Goal: Transaction & Acquisition: Purchase product/service

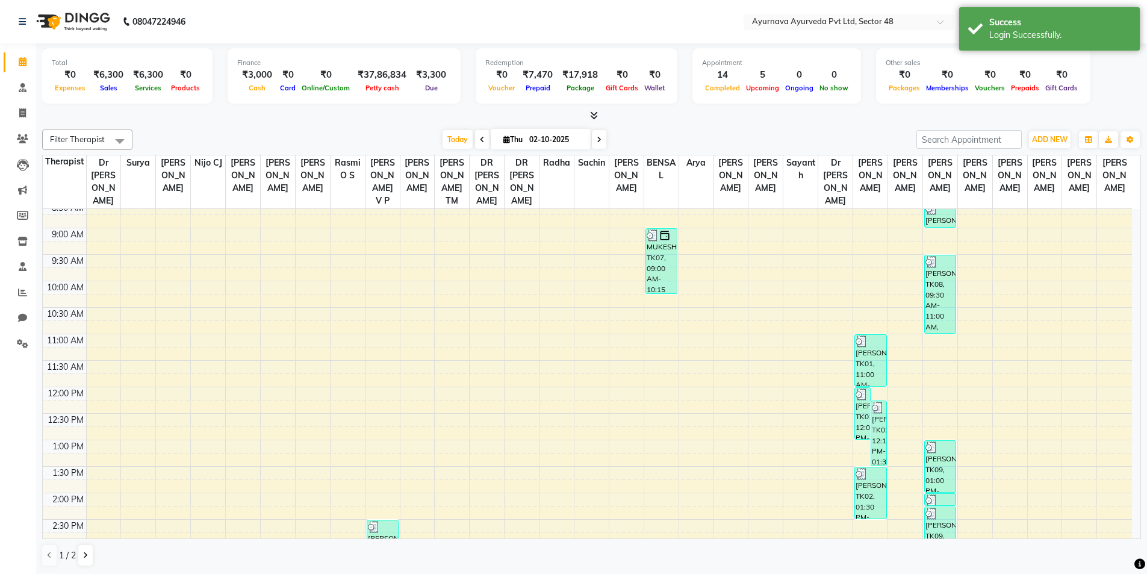
scroll to position [181, 0]
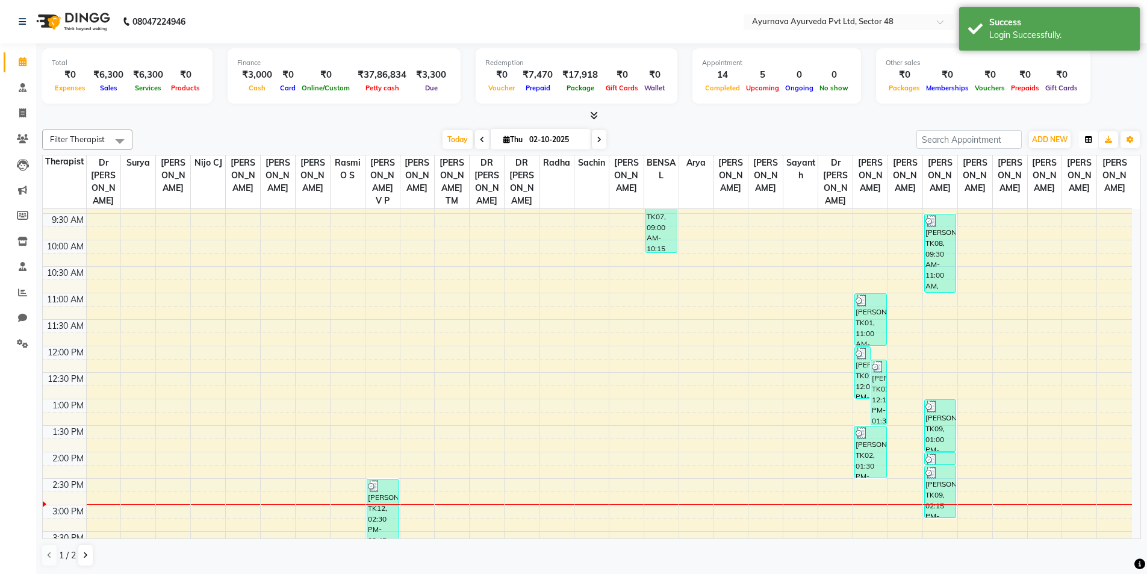
click at [1090, 140] on icon "button" at bounding box center [1088, 139] width 7 height 7
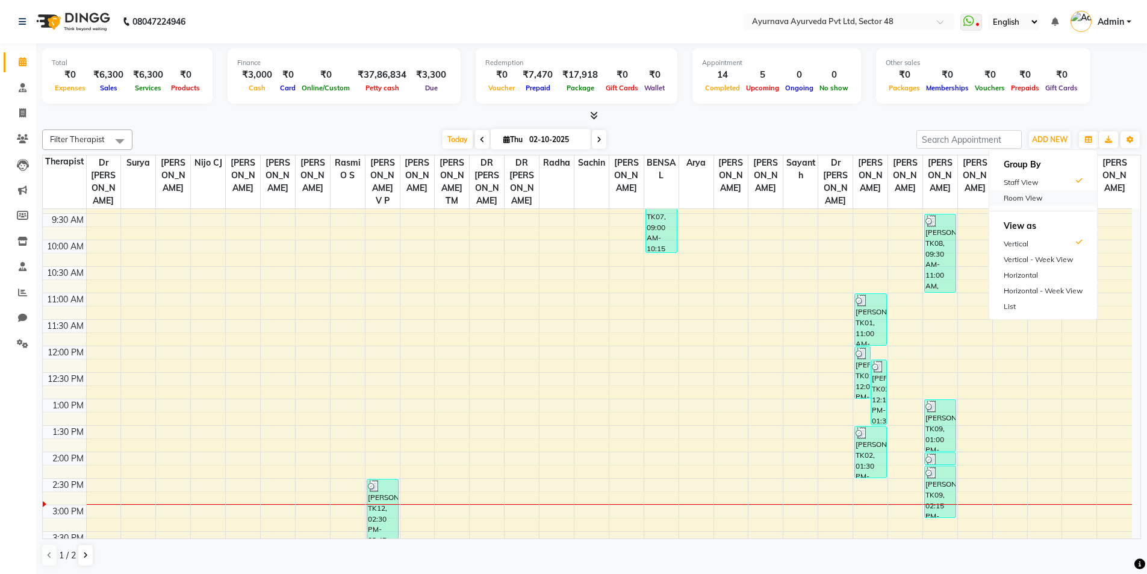
click at [1013, 201] on div "Room View" at bounding box center [1044, 198] width 108 height 16
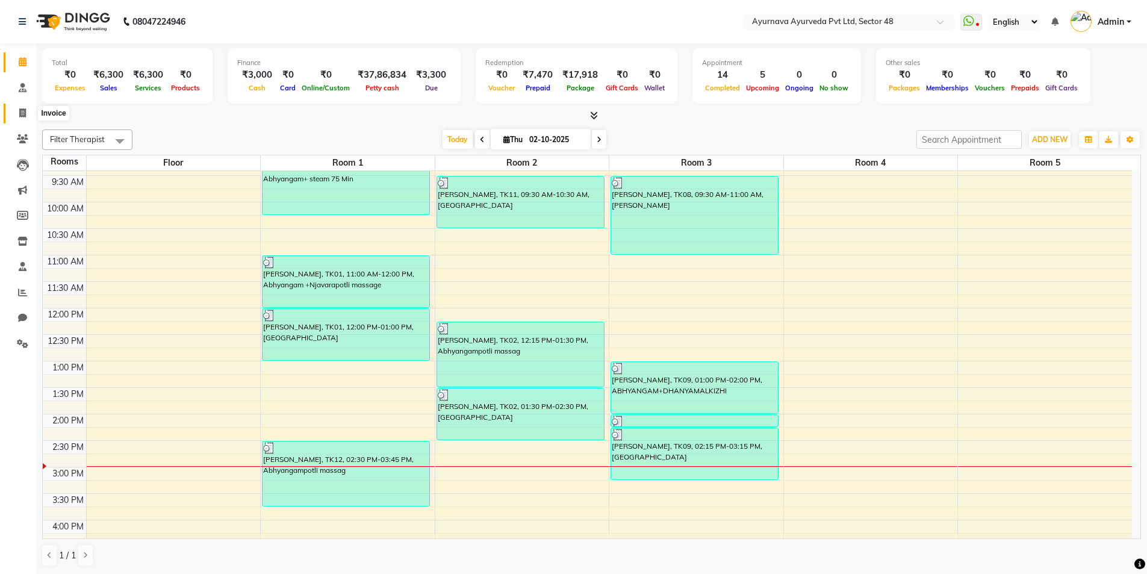
click at [22, 115] on icon at bounding box center [22, 112] width 7 height 9
select select "service"
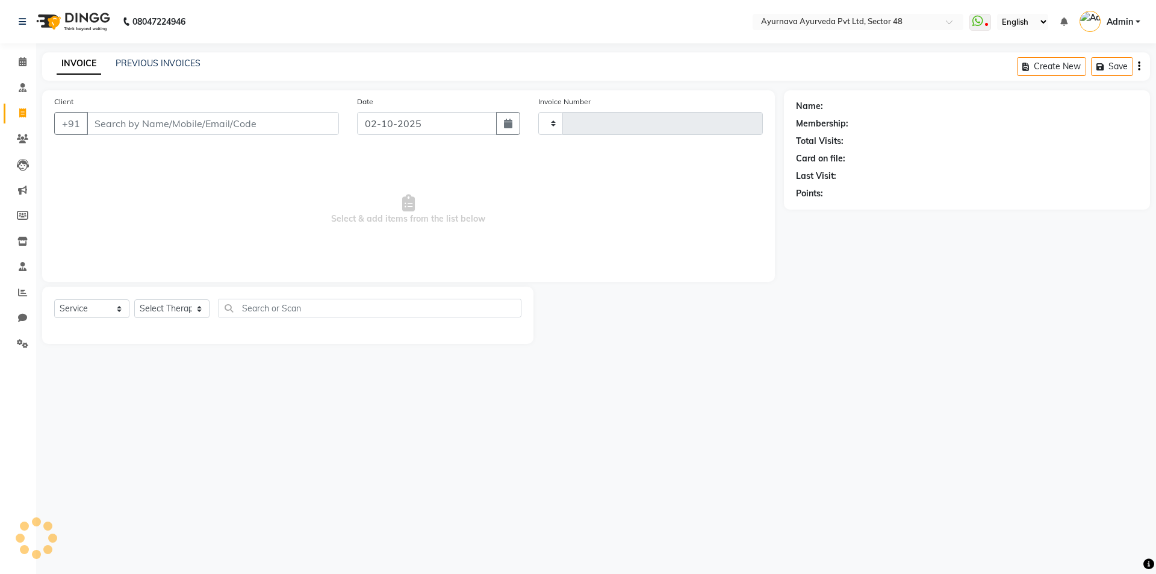
type input "1708"
select select "5546"
click at [130, 123] on input "Client" at bounding box center [213, 123] width 252 height 23
click at [18, 342] on icon at bounding box center [22, 343] width 11 height 9
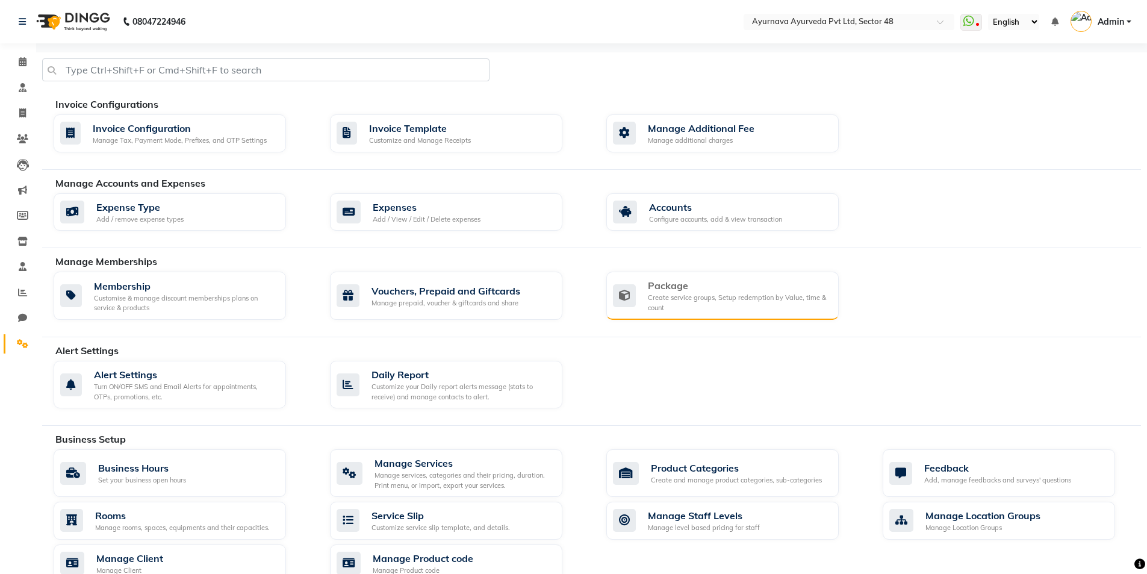
click at [710, 301] on div "Create service groups, Setup redemption by Value, time & count" at bounding box center [738, 303] width 181 height 20
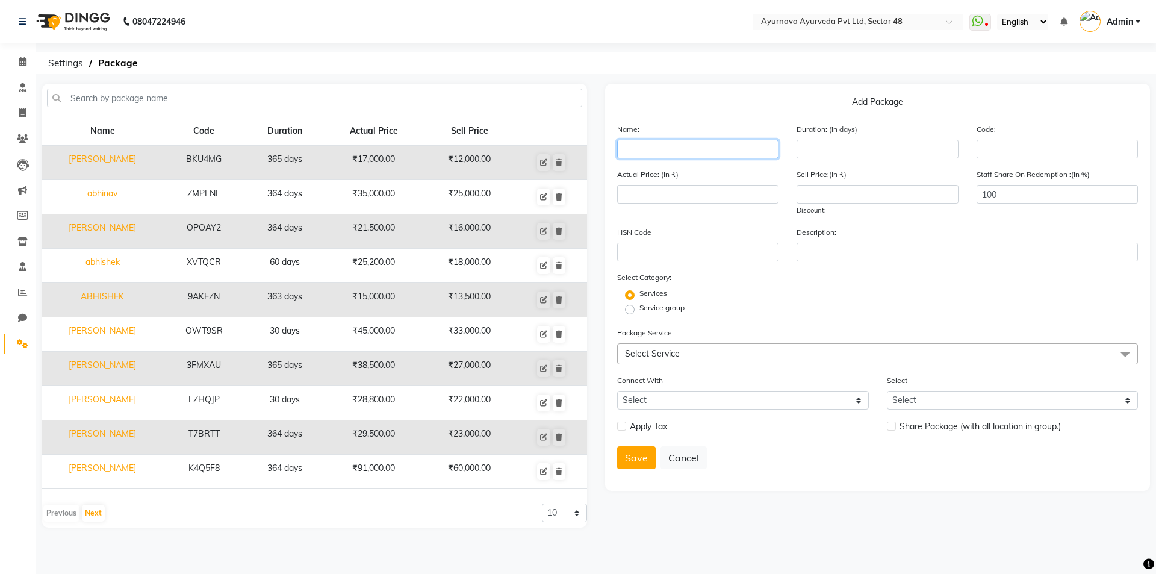
click at [711, 149] on input "text" at bounding box center [697, 149] width 161 height 19
type input "praveen"
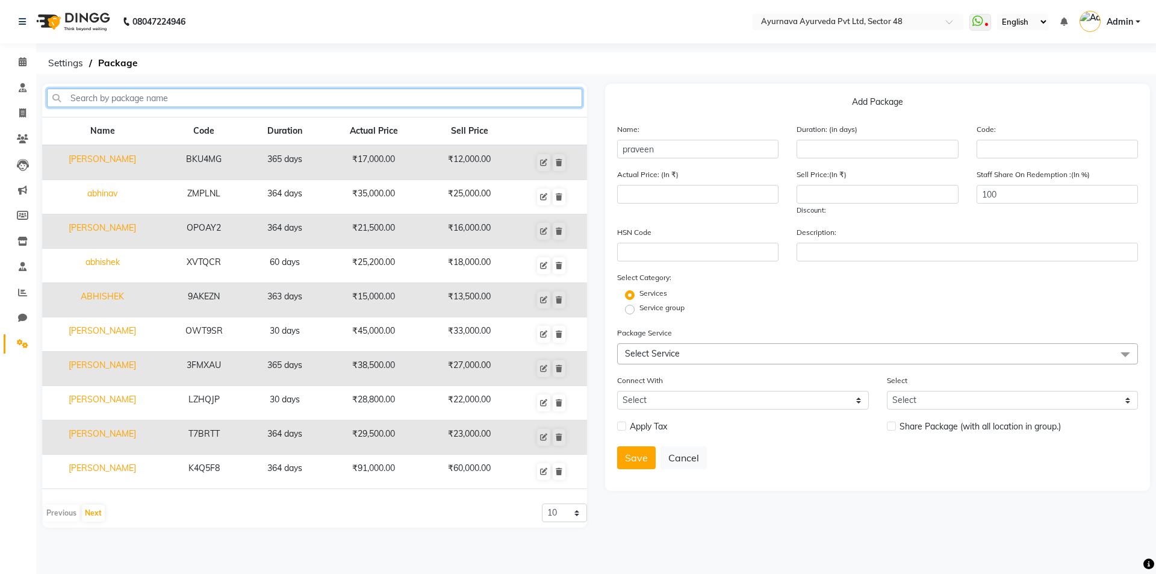
drag, startPoint x: 333, startPoint y: 99, endPoint x: 326, endPoint y: 114, distance: 17.0
click at [333, 102] on input "text" at bounding box center [314, 98] width 535 height 19
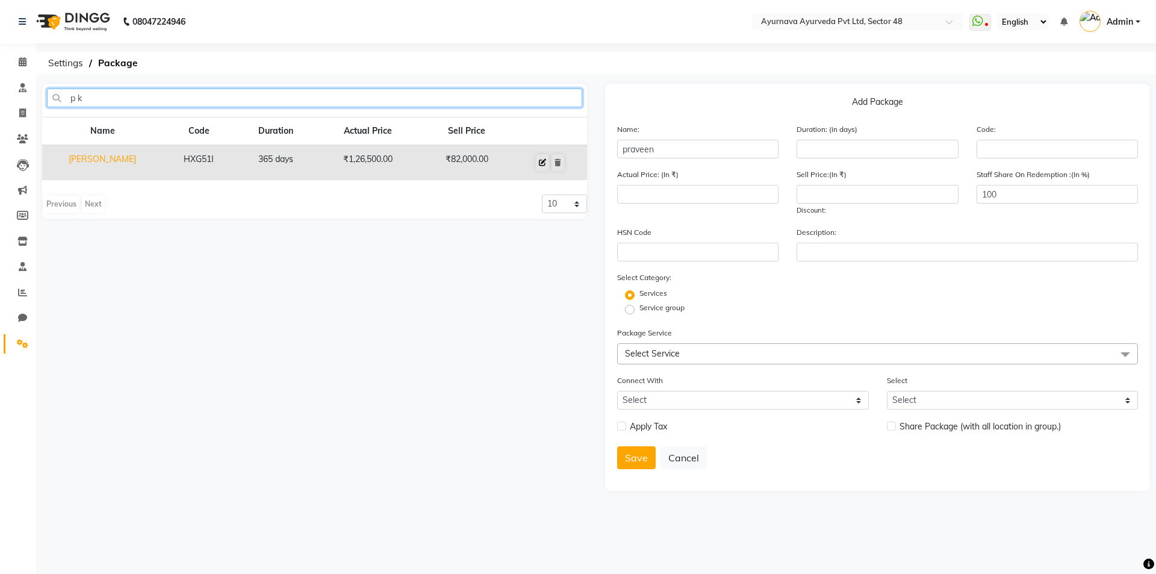
type input "p k"
click at [542, 160] on icon at bounding box center [542, 162] width 7 height 7
type input "P K AGGARWAL"
type input "365"
type input "HXG51I"
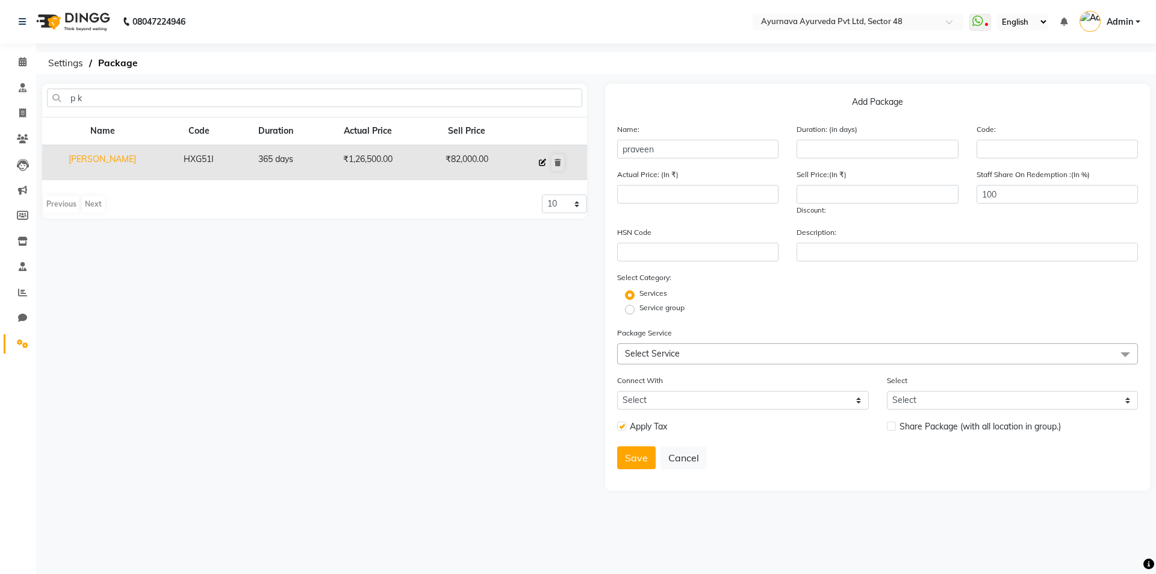
type input "126500"
type input "82000"
checkbox input "true"
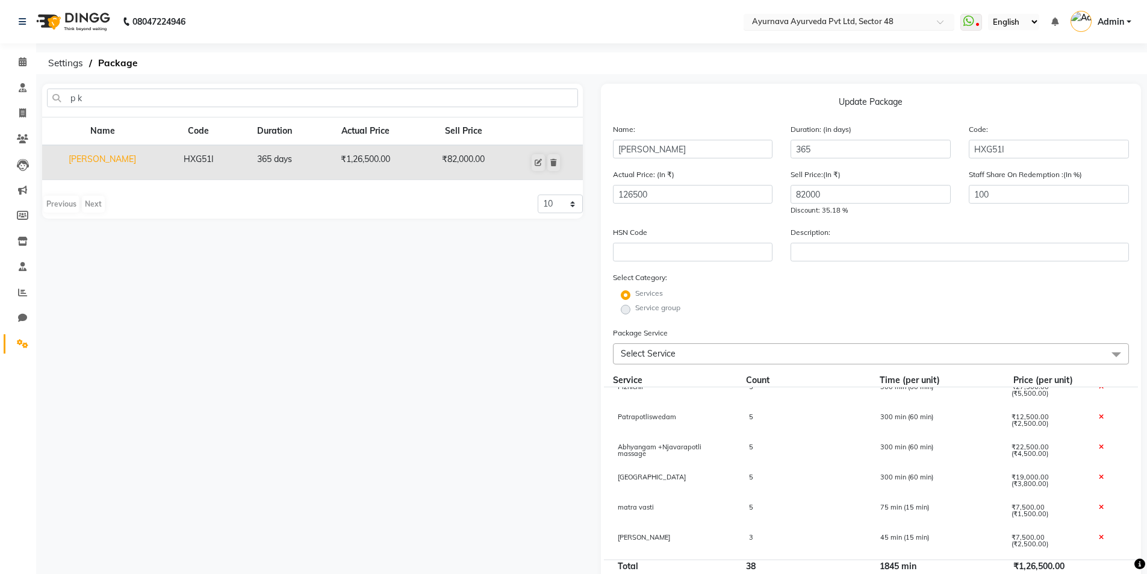
click at [888, 22] on input "text" at bounding box center [837, 23] width 175 height 12
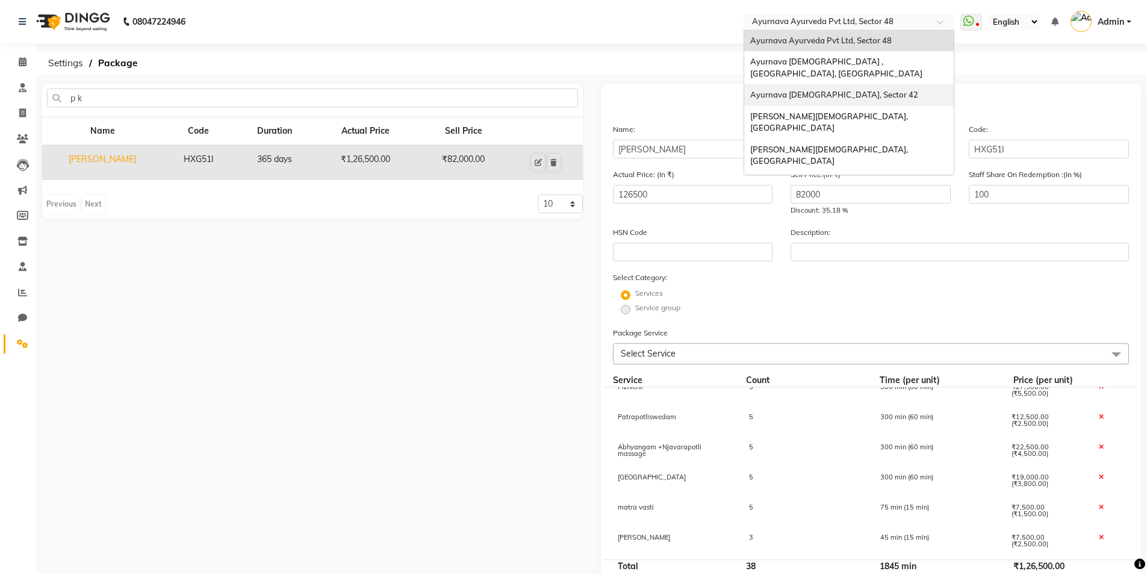
click at [857, 90] on span "Ayurnava [DEMOGRAPHIC_DATA], Sector 42" at bounding box center [834, 95] width 168 height 10
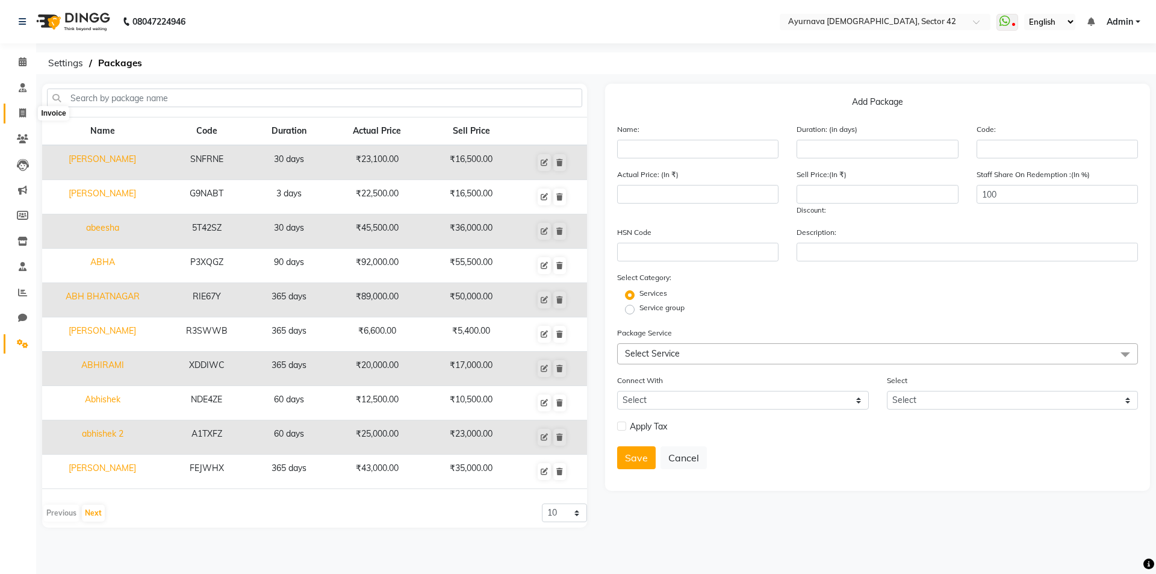
click at [22, 110] on icon at bounding box center [22, 112] width 7 height 9
select select "5575"
select select "service"
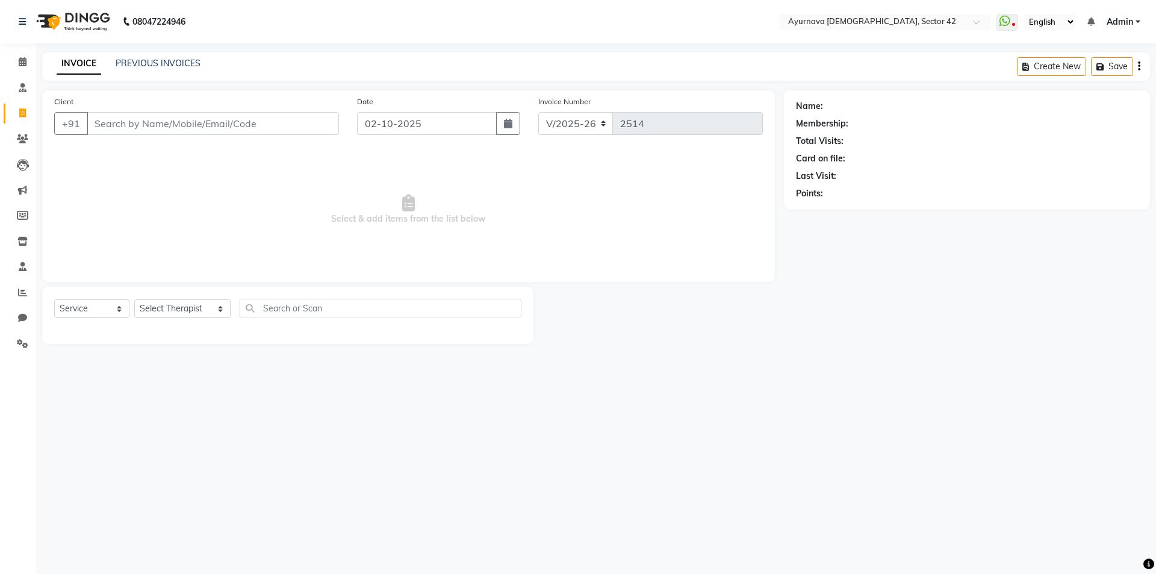
click at [136, 122] on input "Client" at bounding box center [213, 123] width 252 height 23
type input "[PERSON_NAME]"
click at [305, 129] on span "Add Client" at bounding box center [308, 123] width 48 height 12
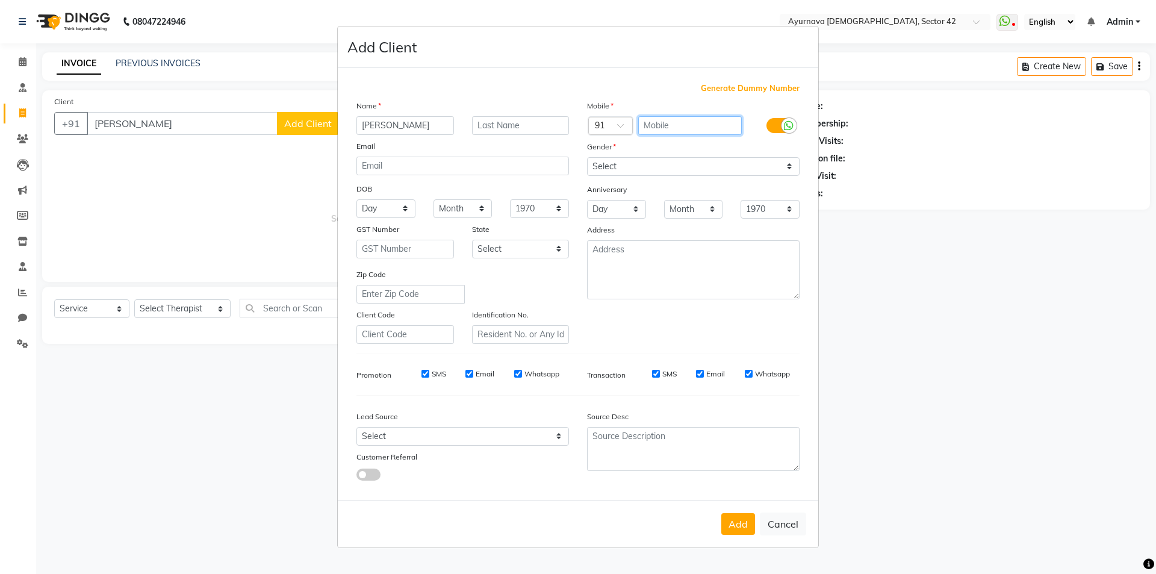
click at [658, 124] on input "text" at bounding box center [690, 125] width 104 height 19
type input "7"
type input "9717702772"
click at [671, 169] on select "Select Male Female Other Prefer Not To Say" at bounding box center [693, 166] width 213 height 19
select select "male"
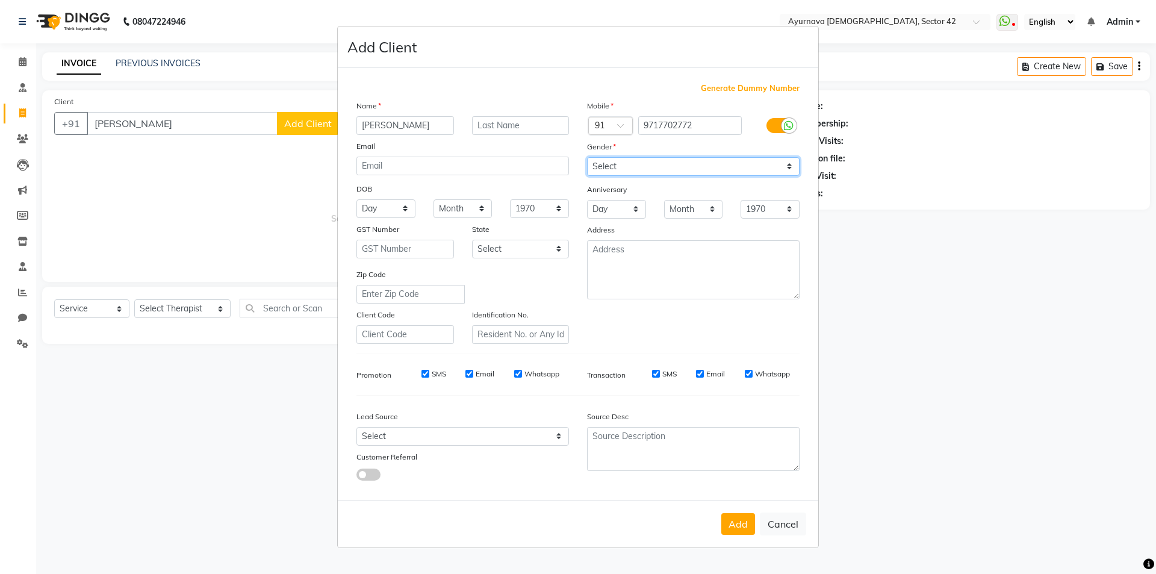
click at [587, 157] on select "Select Male Female Other Prefer Not To Say" at bounding box center [693, 166] width 213 height 19
click at [738, 510] on div "Add Cancel" at bounding box center [578, 524] width 481 height 48
click at [738, 526] on button "Add" at bounding box center [739, 524] width 34 height 22
type input "9717702772"
select select
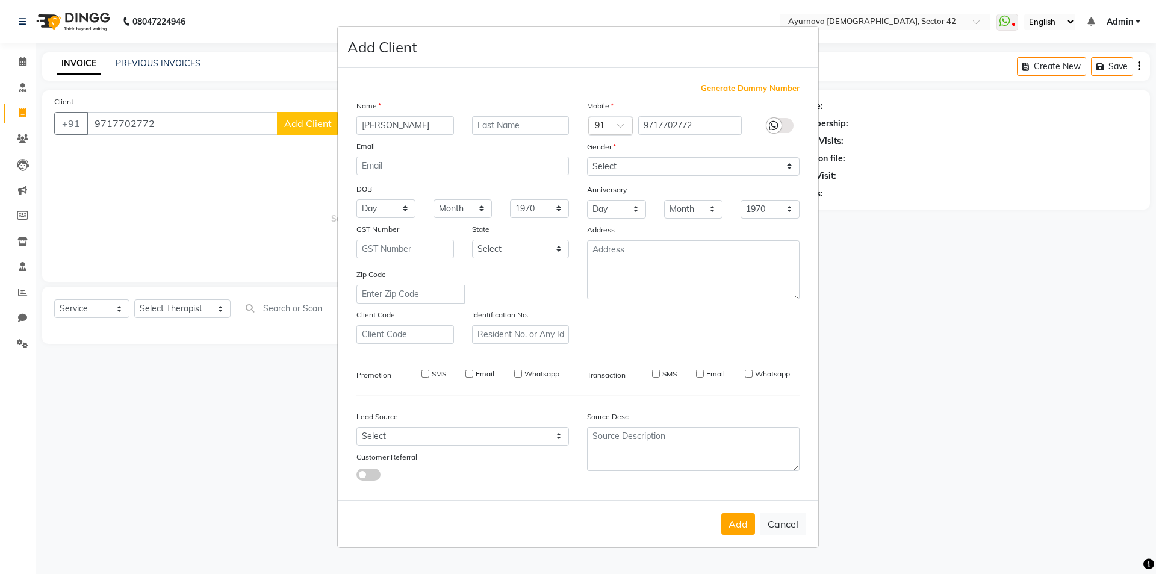
select select
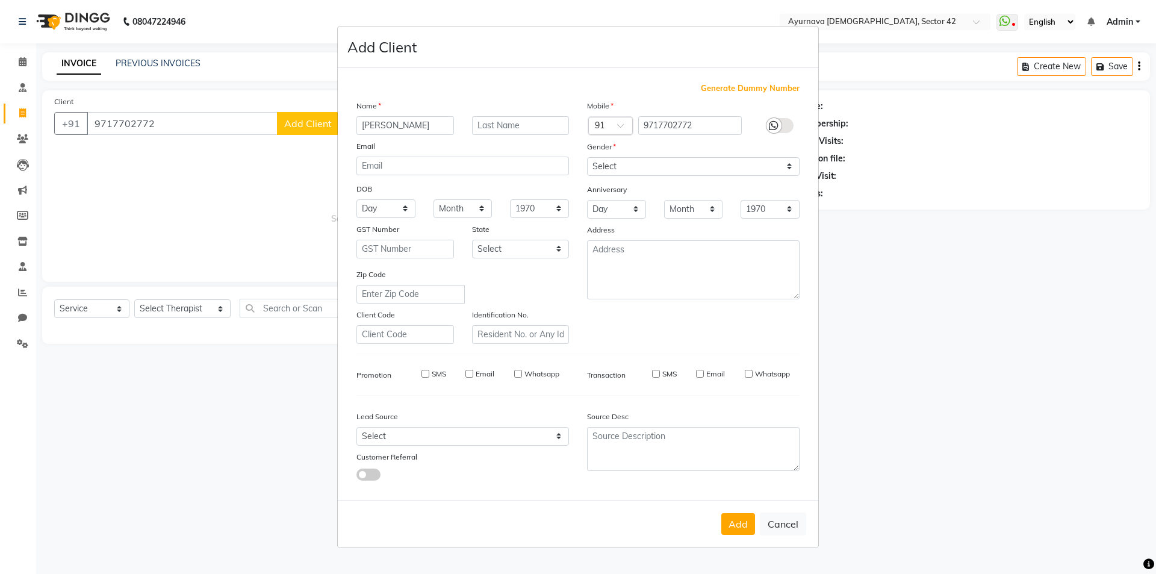
select select
checkbox input "false"
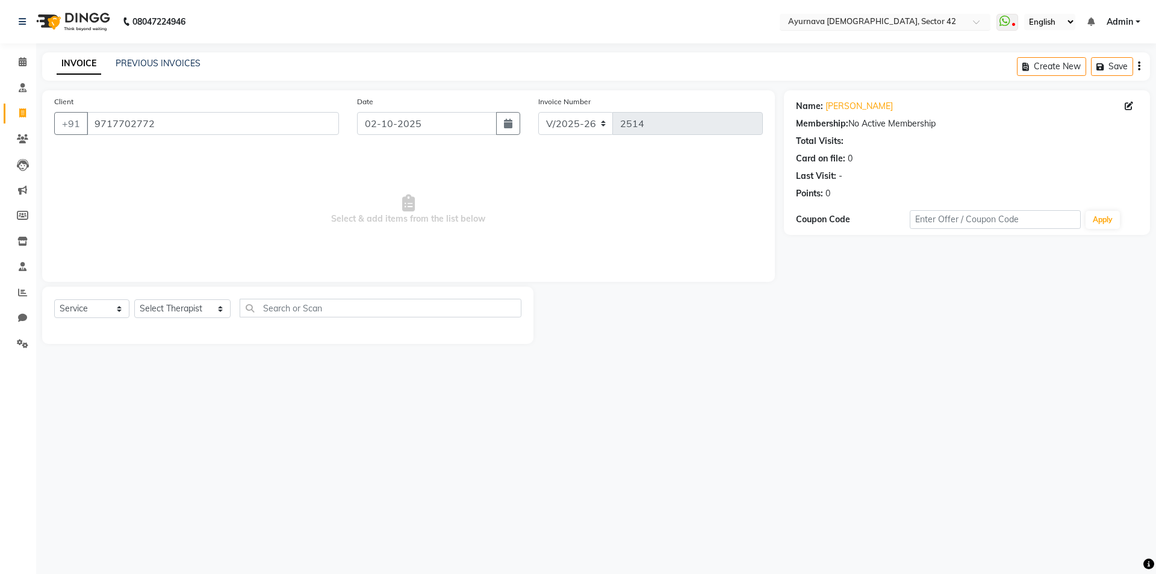
click at [906, 19] on input "text" at bounding box center [873, 23] width 175 height 12
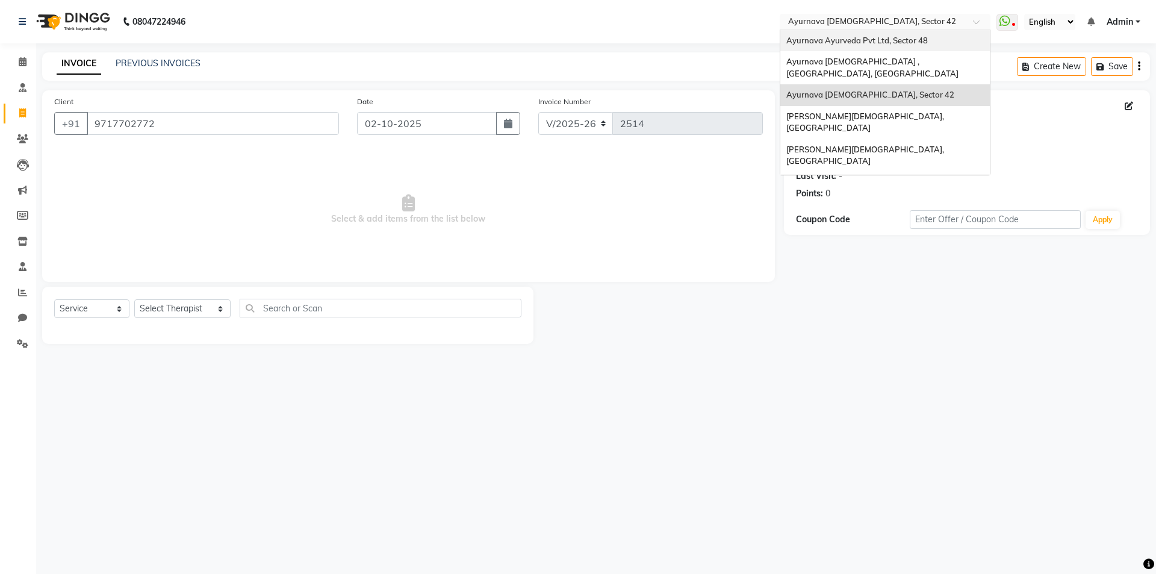
drag, startPoint x: 889, startPoint y: 43, endPoint x: 884, endPoint y: 57, distance: 15.4
click at [890, 43] on span "Ayurnava Ayurveda Pvt Ltd, Sector 48" at bounding box center [858, 41] width 142 height 10
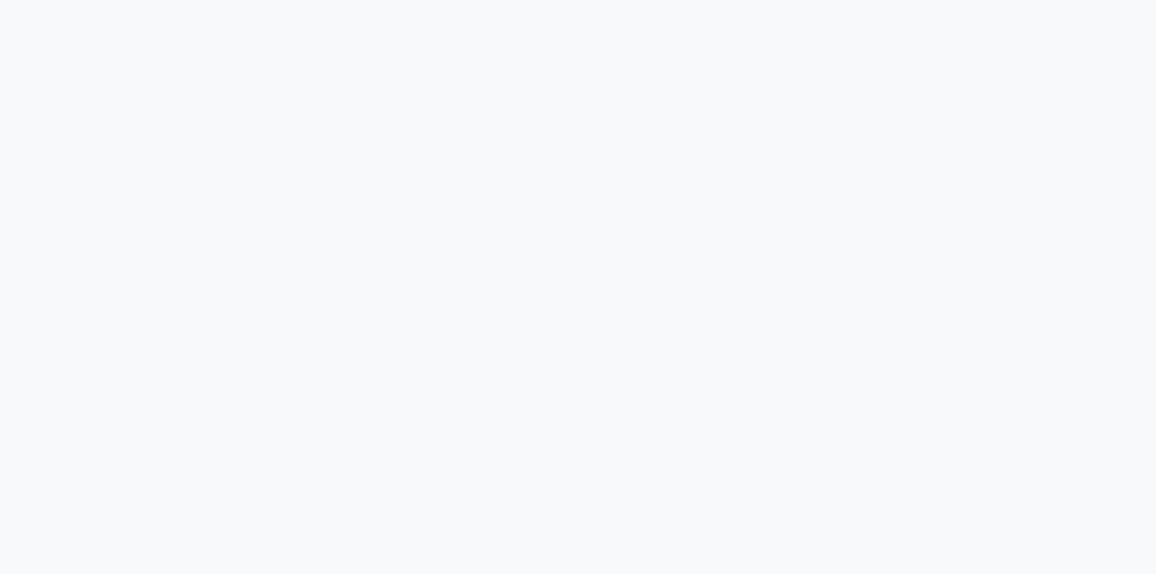
select select "5546"
select select "service"
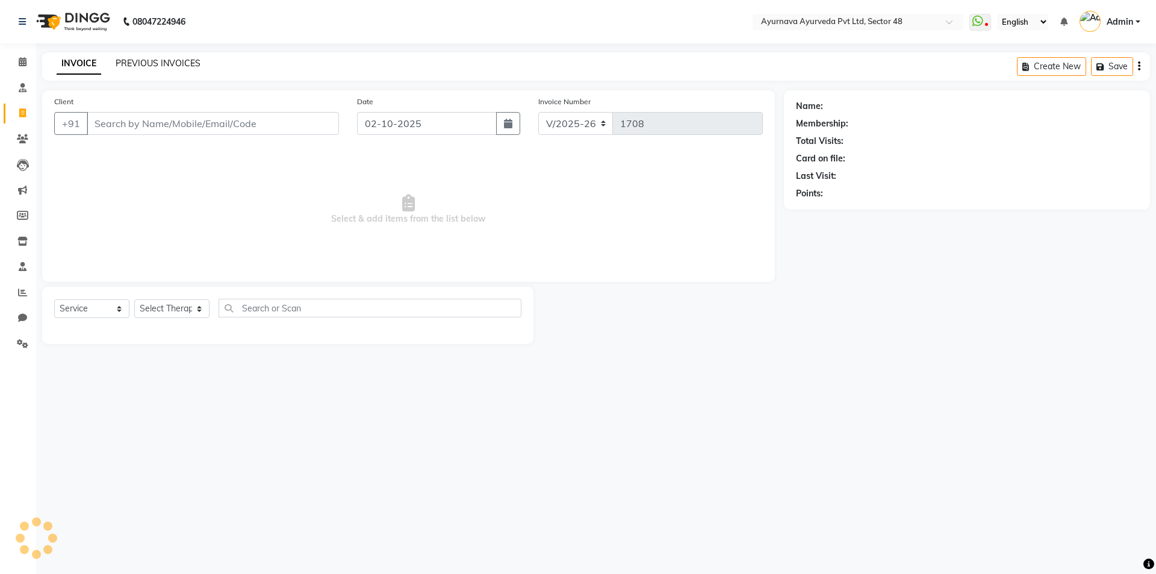
click at [154, 62] on link "PREVIOUS INVOICES" at bounding box center [158, 63] width 85 height 11
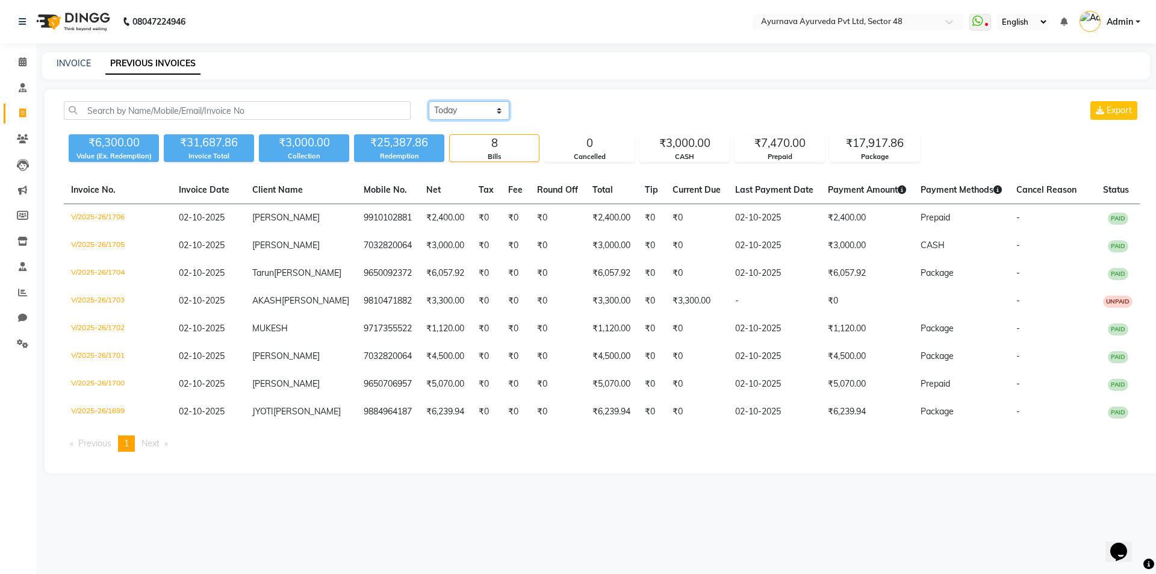
drag, startPoint x: 457, startPoint y: 107, endPoint x: 463, endPoint y: 116, distance: 10.9
click at [457, 108] on select "Today Yesterday Custom Range" at bounding box center [469, 110] width 81 height 19
select select "yesterday"
click at [429, 101] on select "Today Yesterday Custom Range" at bounding box center [469, 110] width 81 height 19
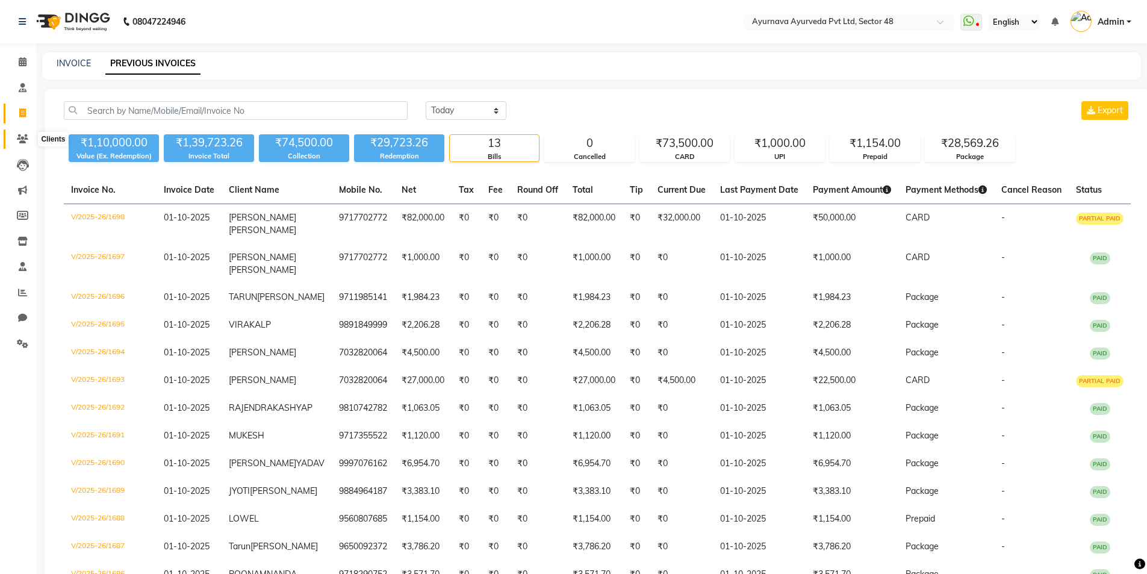
click at [22, 140] on icon at bounding box center [22, 138] width 11 height 9
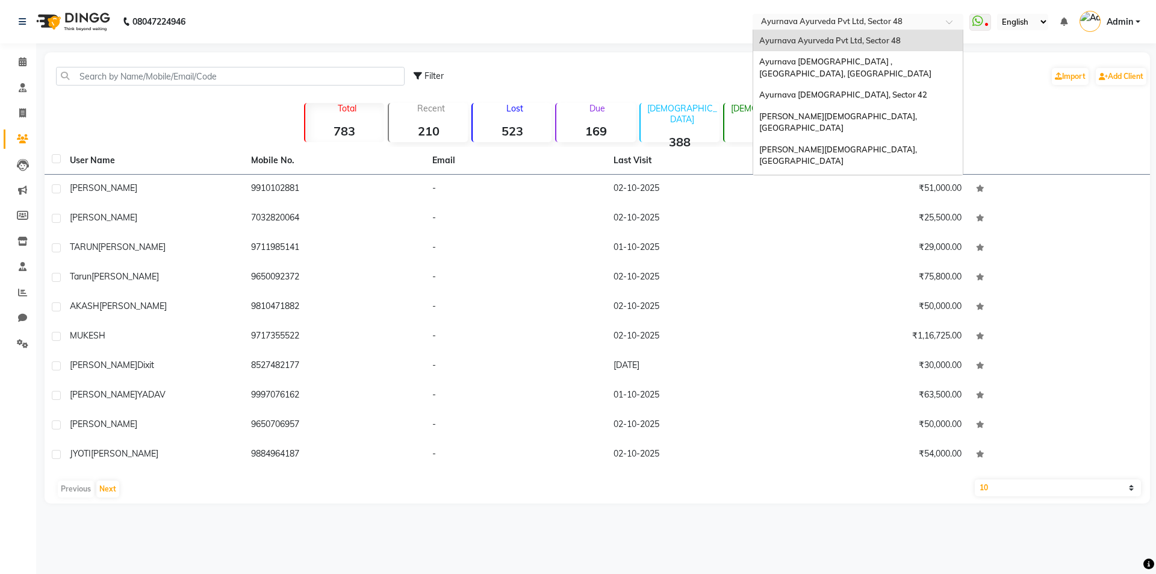
drag, startPoint x: 820, startPoint y: 17, endPoint x: 824, endPoint y: 40, distance: 23.2
click at [820, 18] on input "text" at bounding box center [846, 23] width 175 height 12
click at [827, 90] on span "Ayurnava [DEMOGRAPHIC_DATA], Sector 42" at bounding box center [844, 95] width 168 height 10
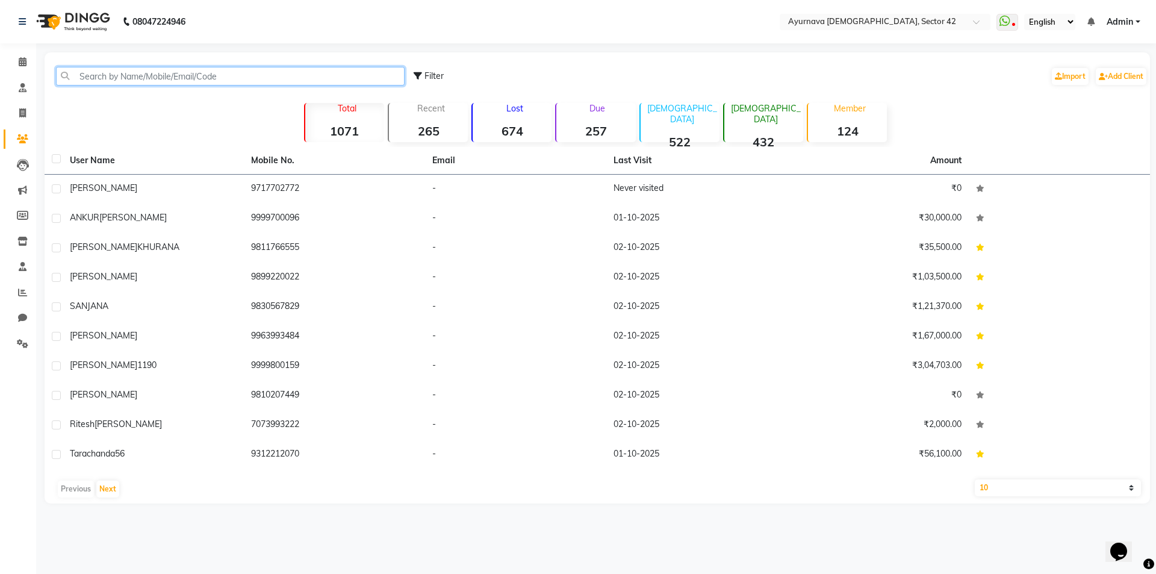
click at [121, 76] on input "text" at bounding box center [230, 76] width 349 height 19
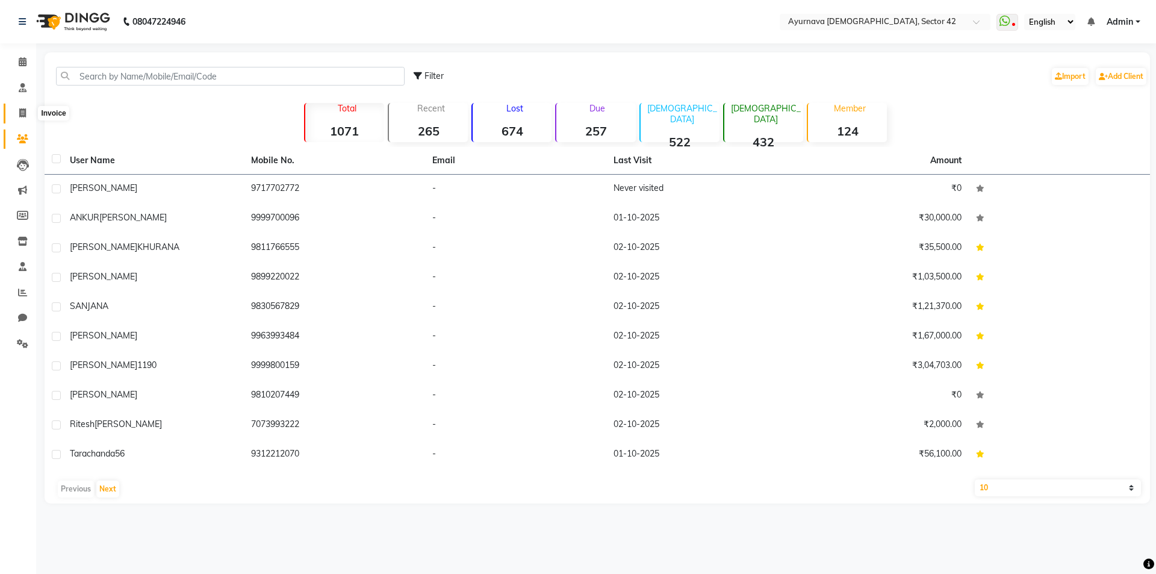
click at [21, 115] on icon at bounding box center [22, 112] width 7 height 9
select select "service"
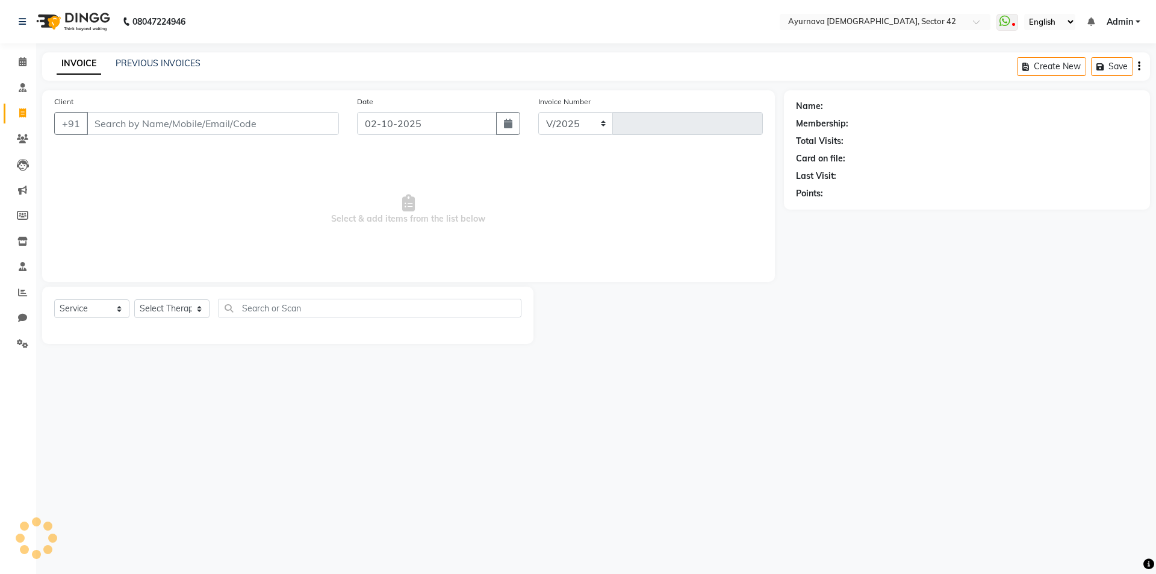
select select "5575"
type input "2514"
click at [127, 117] on input "Client" at bounding box center [213, 123] width 252 height 23
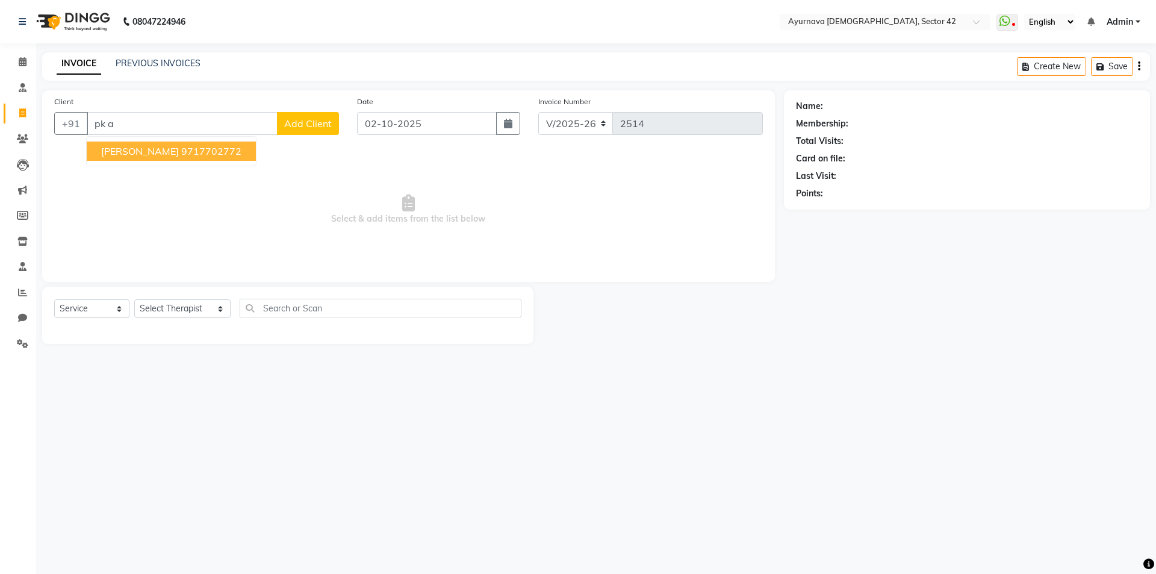
click at [181, 148] on ngb-highlight "9717702772" at bounding box center [211, 151] width 60 height 12
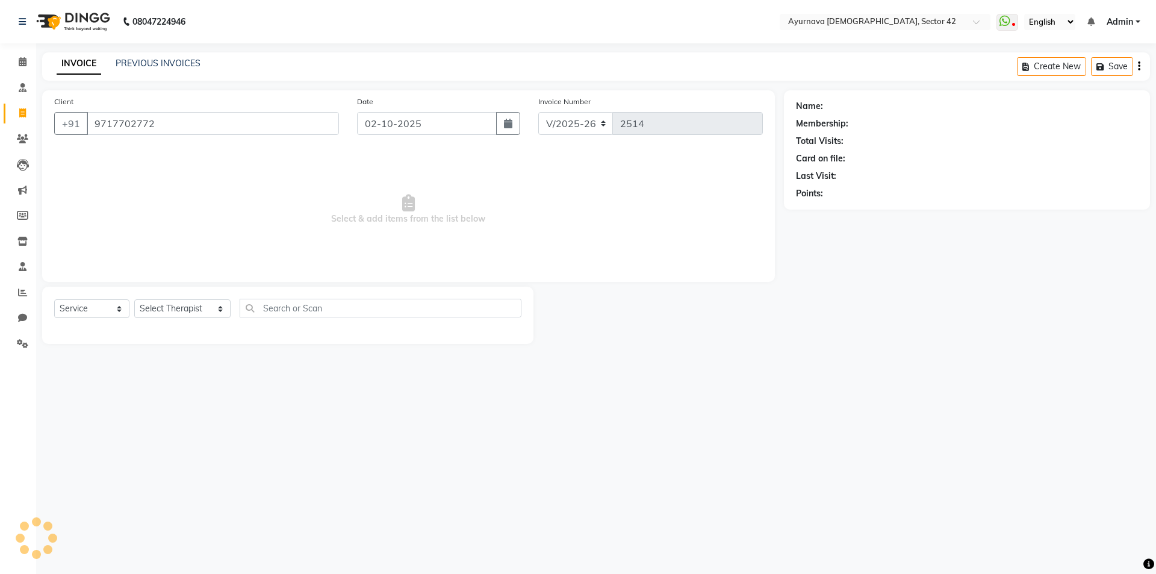
type input "9717702772"
click at [97, 309] on select "Select Service Product Membership Package Voucher Prepaid Gift Card" at bounding box center [91, 308] width 75 height 19
click at [54, 299] on select "Select Service Product Membership Package Voucher Prepaid Gift Card" at bounding box center [91, 308] width 75 height 19
click at [163, 304] on select "Select Therapist [PERSON_NAME] akash [PERSON_NAME] [PERSON_NAME] [PERSON_NAME] …" at bounding box center [182, 308] width 96 height 19
select select "87911"
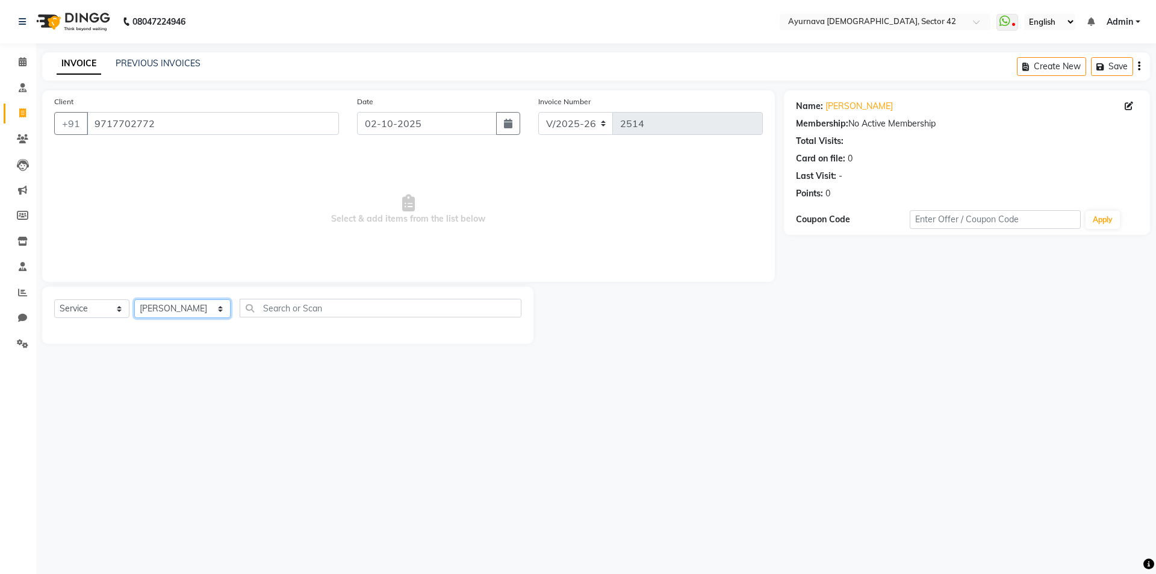
click at [134, 299] on select "Select Therapist [PERSON_NAME] akash [PERSON_NAME] [PERSON_NAME] [PERSON_NAME] …" at bounding box center [182, 308] width 96 height 19
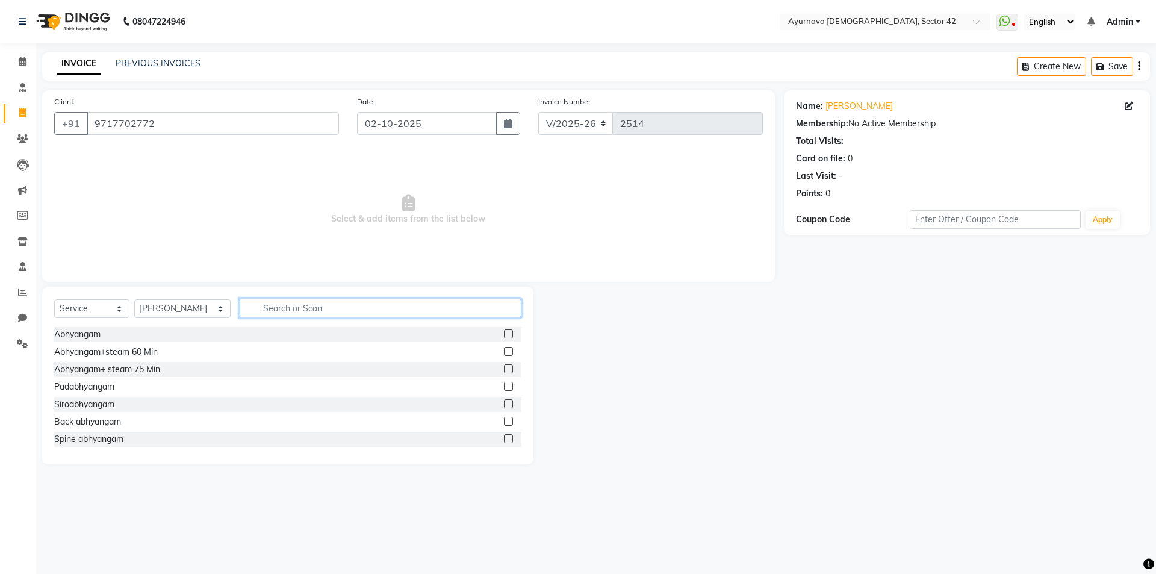
click at [263, 310] on input "text" at bounding box center [381, 308] width 282 height 19
click at [105, 306] on select "Select Service Product Membership Package Voucher Prepaid Gift Card" at bounding box center [91, 308] width 75 height 19
select select "package"
click at [54, 299] on select "Select Service Product Membership Package Voucher Prepaid Gift Card" at bounding box center [91, 308] width 75 height 19
click at [273, 307] on input "text" at bounding box center [381, 308] width 282 height 19
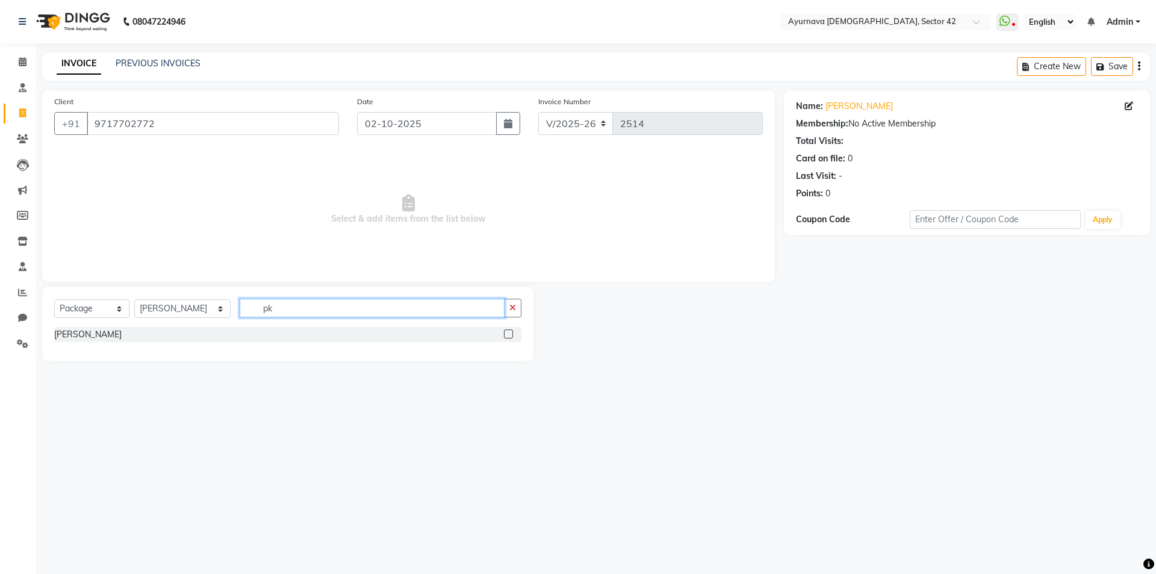
type input "pk"
click at [510, 336] on label at bounding box center [508, 333] width 9 height 9
click at [510, 336] on input "checkbox" at bounding box center [508, 335] width 8 height 8
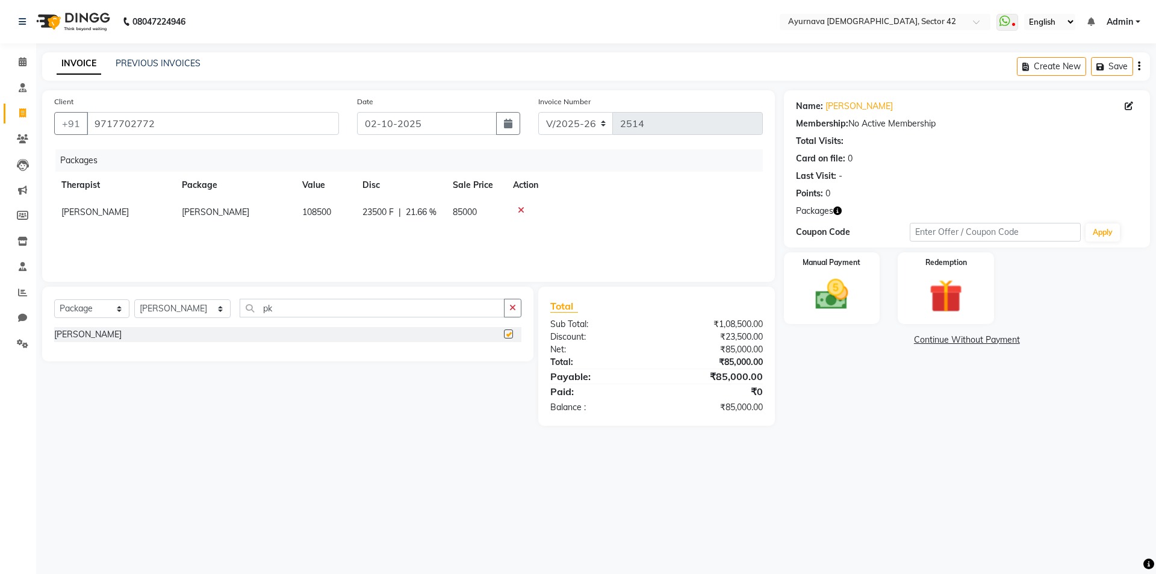
checkbox input "false"
click at [928, 305] on img at bounding box center [946, 296] width 56 height 43
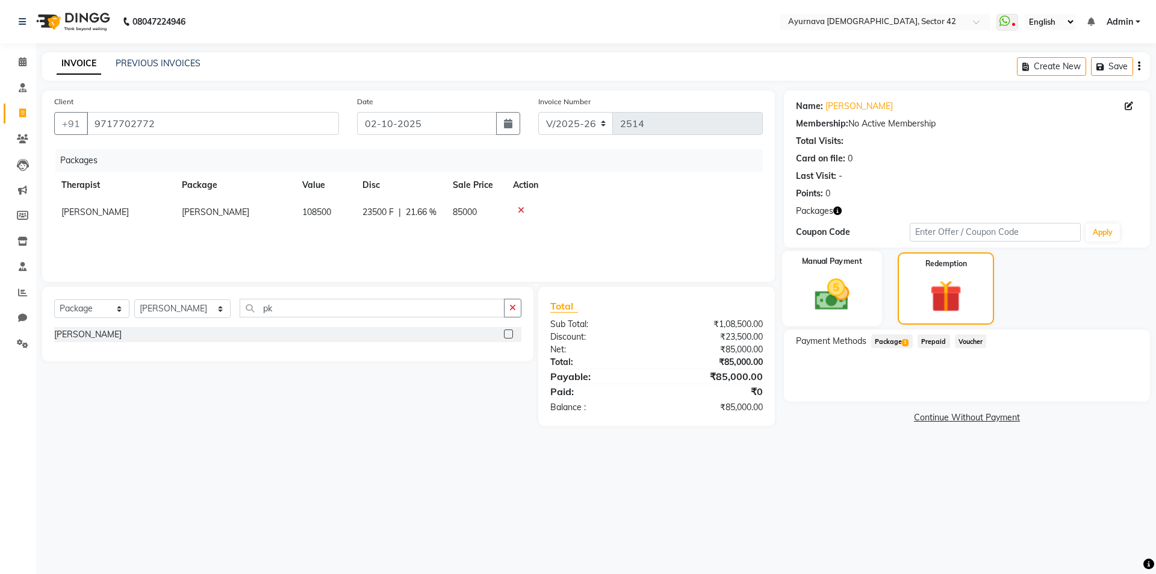
click at [835, 306] on img at bounding box center [832, 295] width 56 height 40
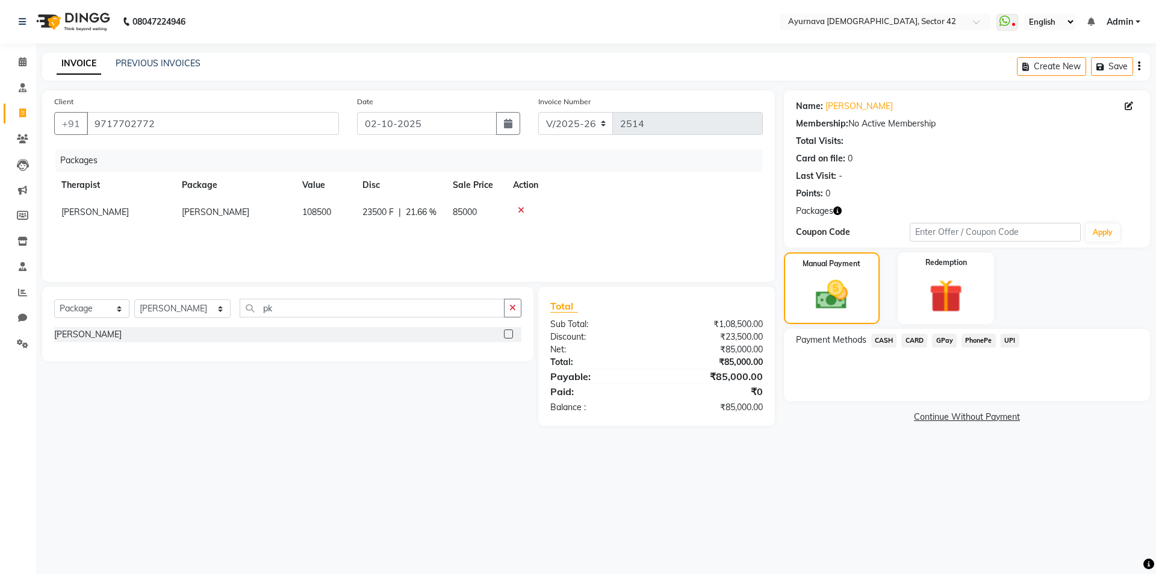
click at [914, 338] on span "CARD" at bounding box center [915, 341] width 26 height 14
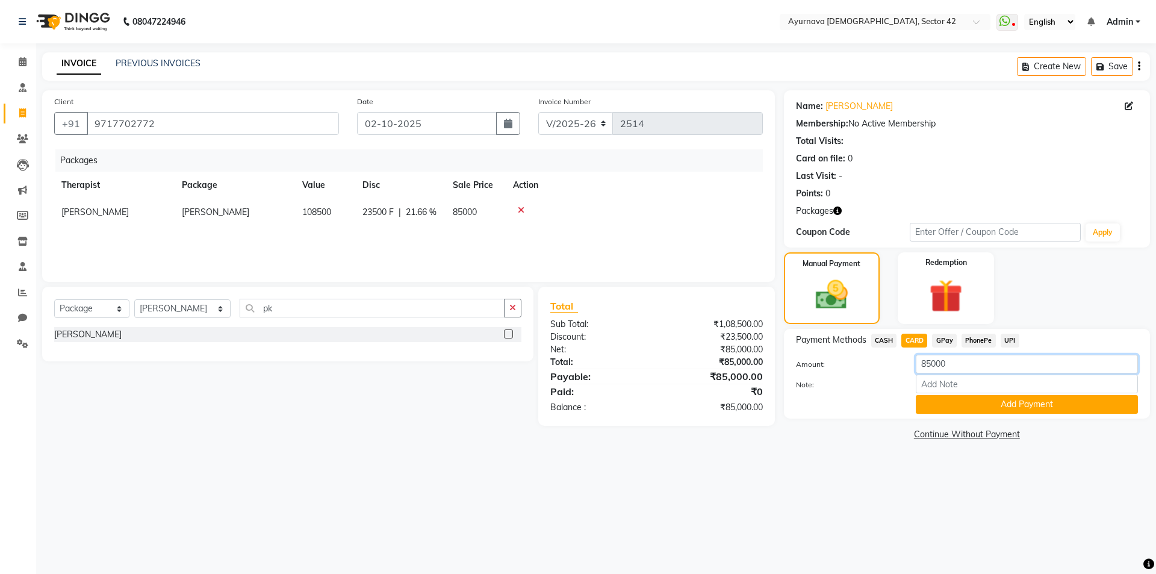
click at [925, 361] on input "85000" at bounding box center [1027, 364] width 222 height 19
click at [958, 363] on input "5000" at bounding box center [1027, 364] width 222 height 19
type input "50000"
click at [1000, 410] on button "Add Payment" at bounding box center [1027, 404] width 222 height 19
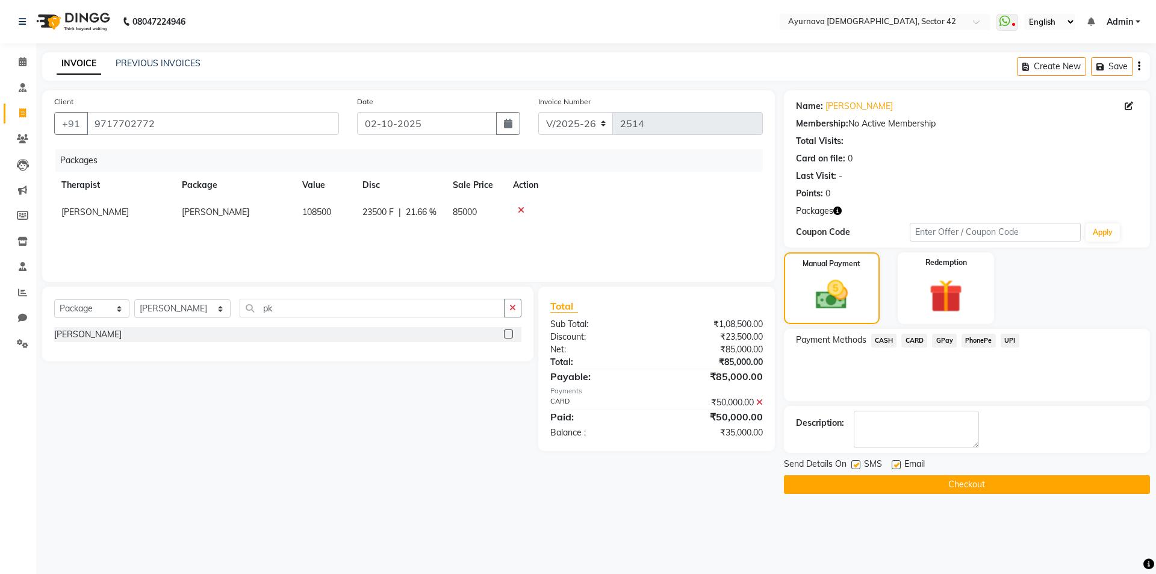
drag, startPoint x: 855, startPoint y: 460, endPoint x: 867, endPoint y: 471, distance: 16.7
click at [855, 461] on label at bounding box center [856, 464] width 9 height 9
click at [855, 461] on input "checkbox" at bounding box center [856, 465] width 8 height 8
checkbox input "false"
click at [869, 489] on button "Checkout" at bounding box center [967, 484] width 366 height 19
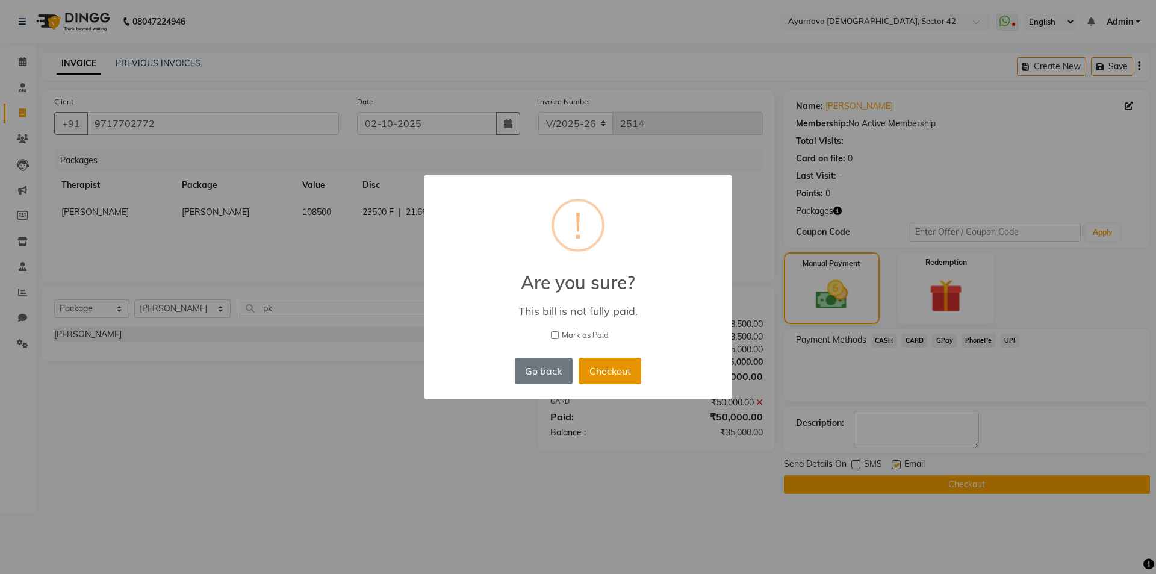
click at [618, 375] on button "Checkout" at bounding box center [610, 371] width 63 height 27
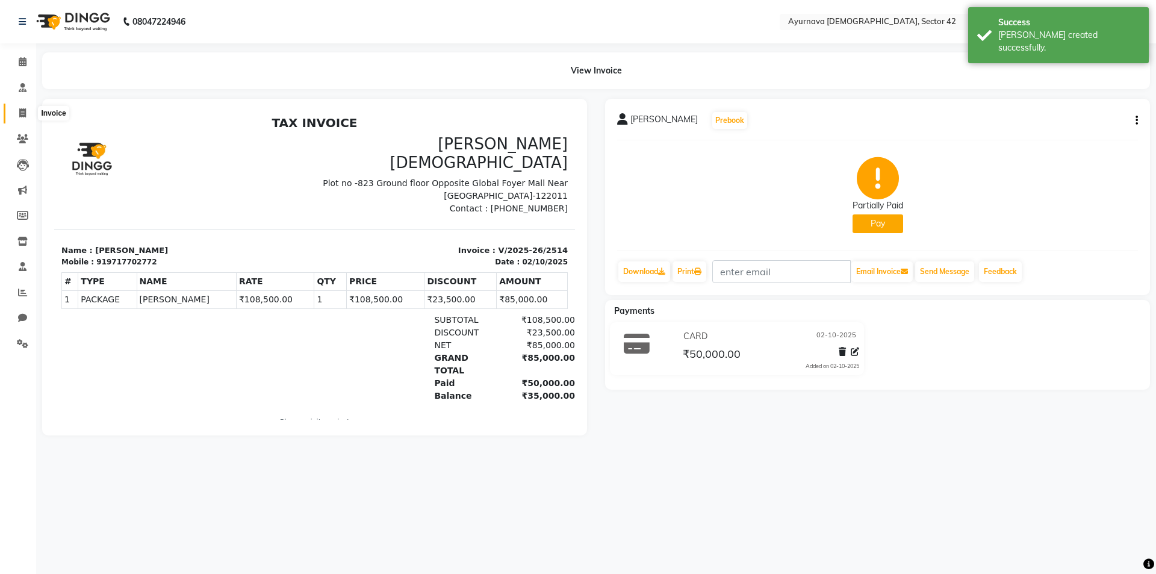
click at [19, 112] on span at bounding box center [22, 114] width 21 height 14
select select "service"
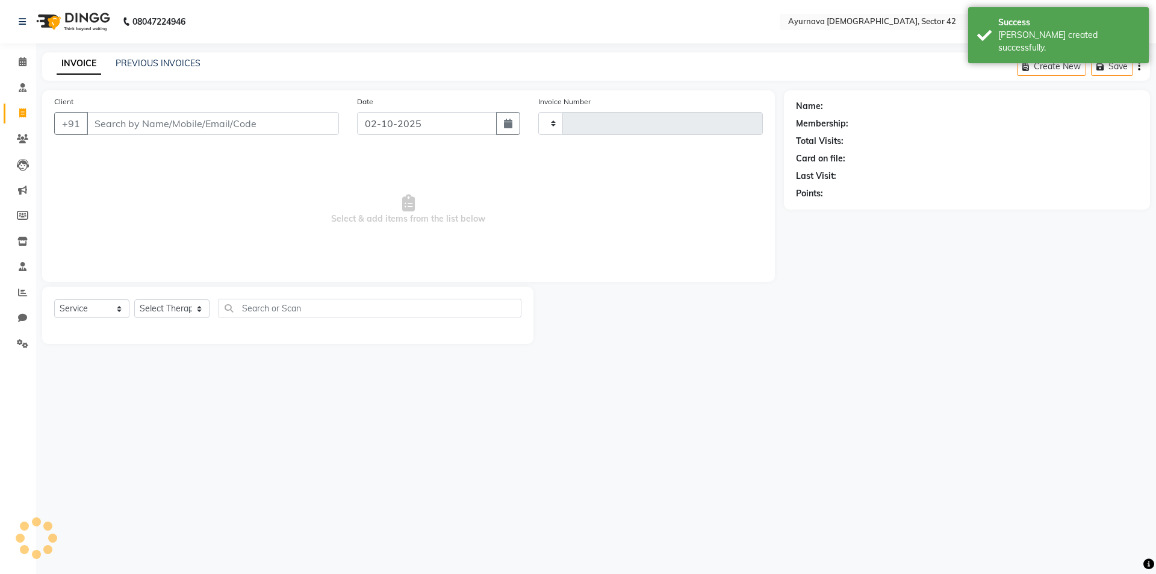
type input "2515"
select select "5575"
click at [113, 116] on input "Client" at bounding box center [213, 123] width 252 height 23
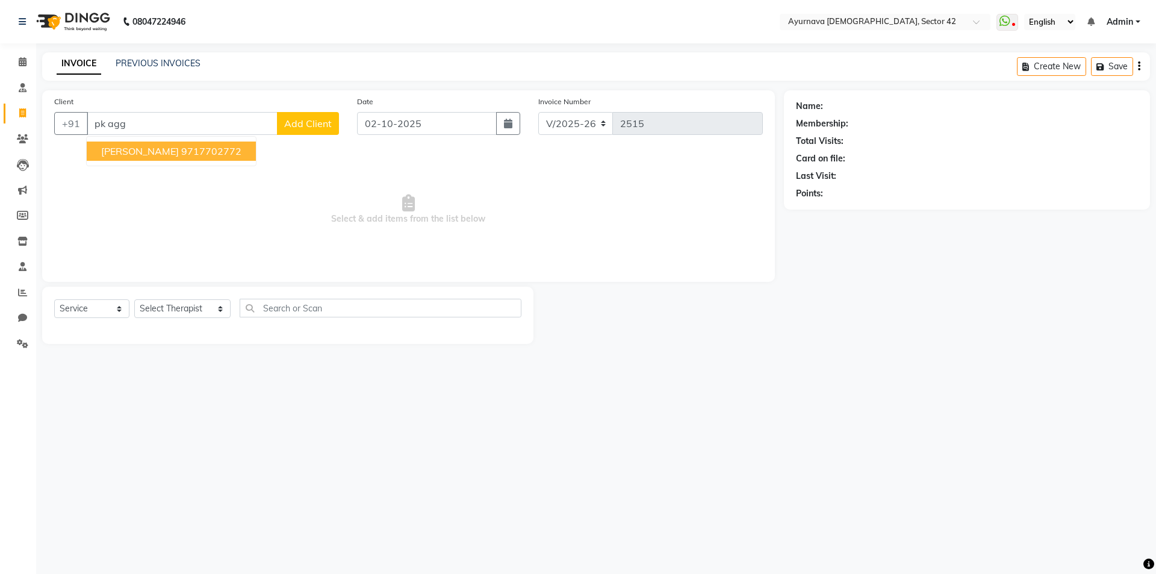
click at [151, 145] on span "[PERSON_NAME]" at bounding box center [140, 151] width 78 height 12
type input "9717702772"
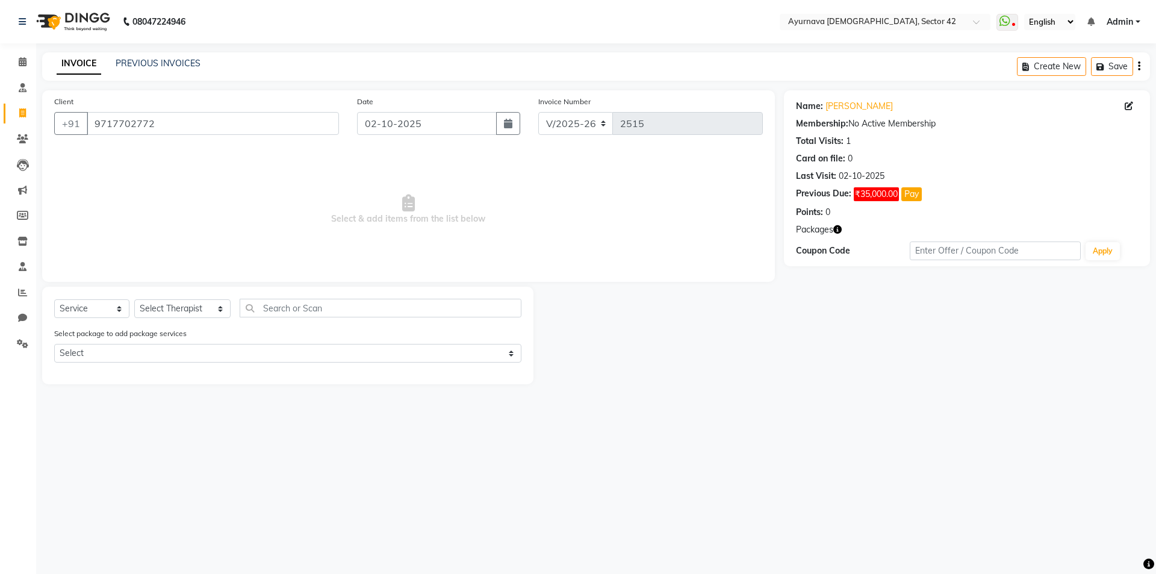
click at [87, 298] on div "Select Service Product Membership Package Voucher Prepaid Gift Card Select Ther…" at bounding box center [287, 336] width 491 height 98
click at [171, 307] on select "Select Therapist [PERSON_NAME] akash [PERSON_NAME] [PERSON_NAME] [PERSON_NAME] …" at bounding box center [182, 308] width 96 height 19
select select "87911"
click at [134, 299] on select "Select Therapist [PERSON_NAME] akash [PERSON_NAME] [PERSON_NAME] [PERSON_NAME] …" at bounding box center [182, 308] width 96 height 19
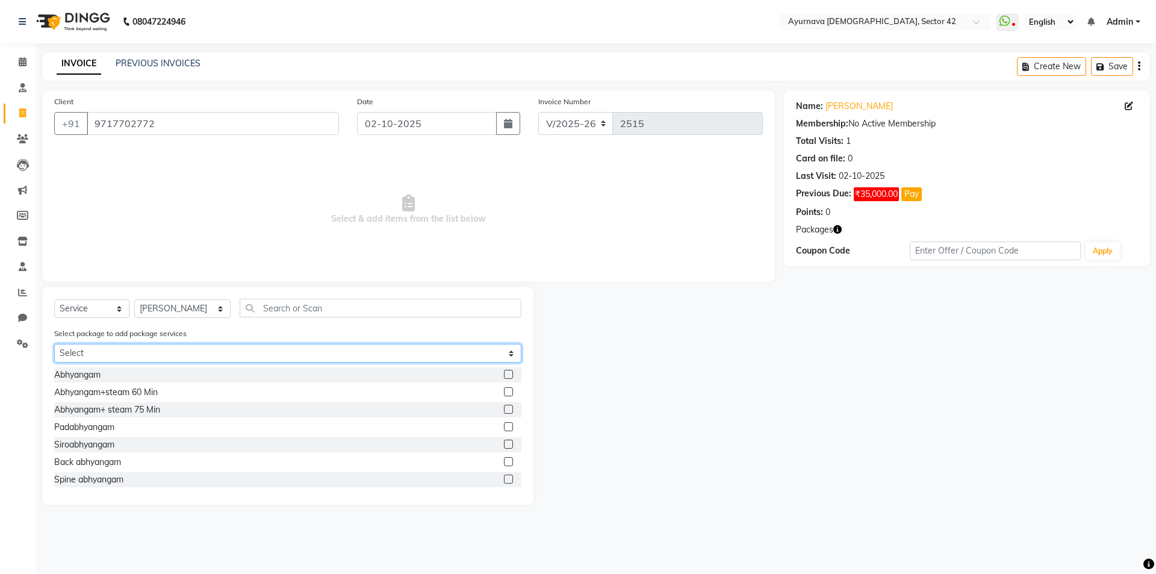
click at [156, 349] on select "Select [PERSON_NAME]" at bounding box center [287, 353] width 467 height 19
select select "1: Object"
click at [54, 344] on select "Select [PERSON_NAME]" at bounding box center [287, 353] width 467 height 19
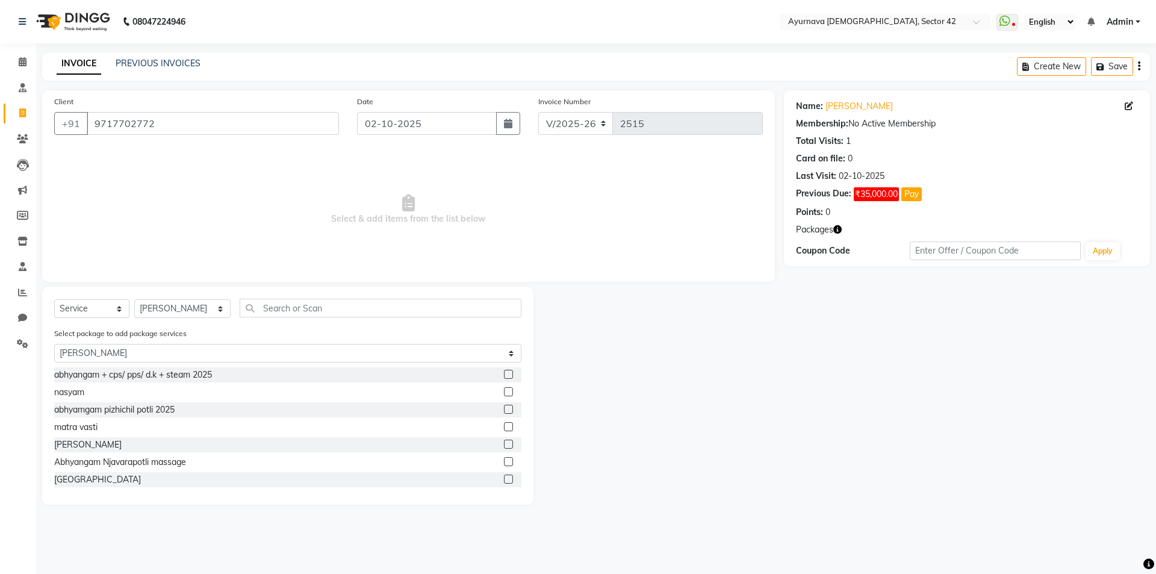
click at [504, 373] on label at bounding box center [508, 374] width 9 height 9
click at [504, 373] on input "checkbox" at bounding box center [508, 375] width 8 height 8
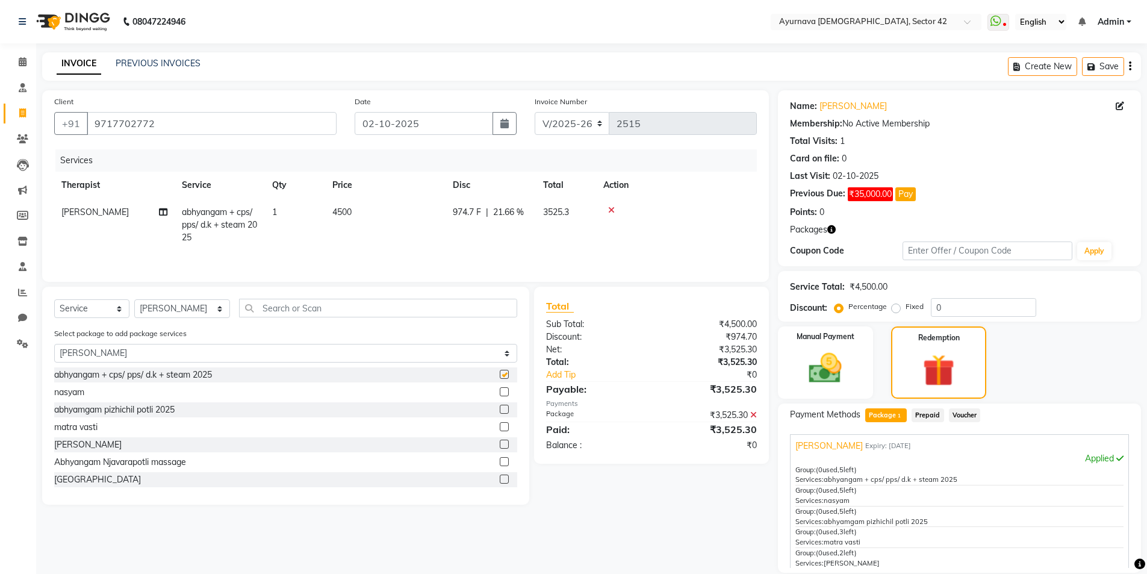
checkbox input "false"
click at [490, 392] on div "nasyam" at bounding box center [285, 392] width 463 height 15
click at [500, 389] on label at bounding box center [504, 391] width 9 height 9
click at [500, 389] on input "checkbox" at bounding box center [504, 392] width 8 height 8
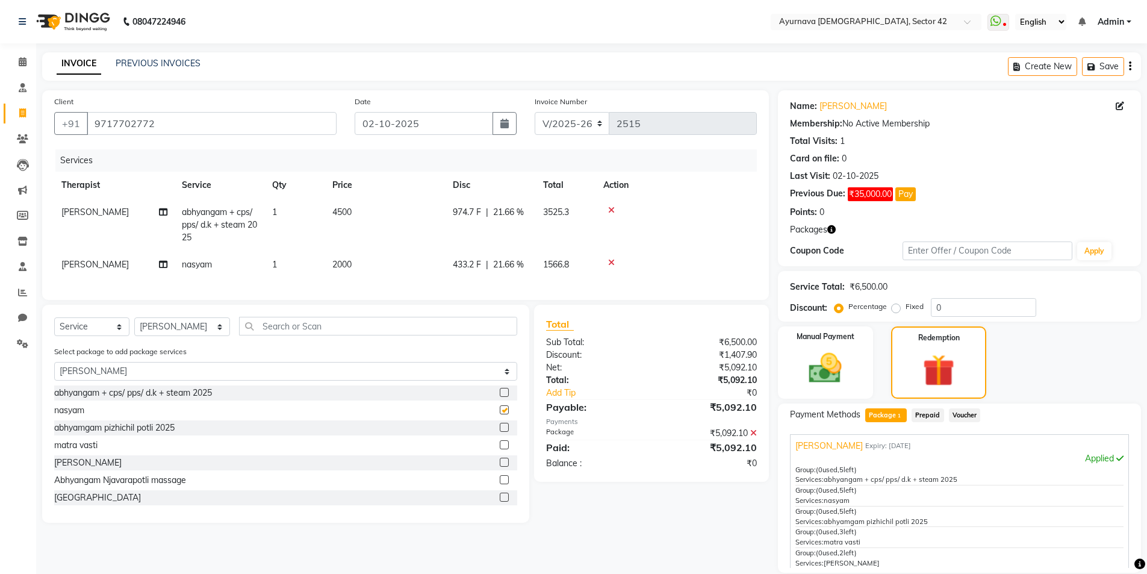
checkbox input "false"
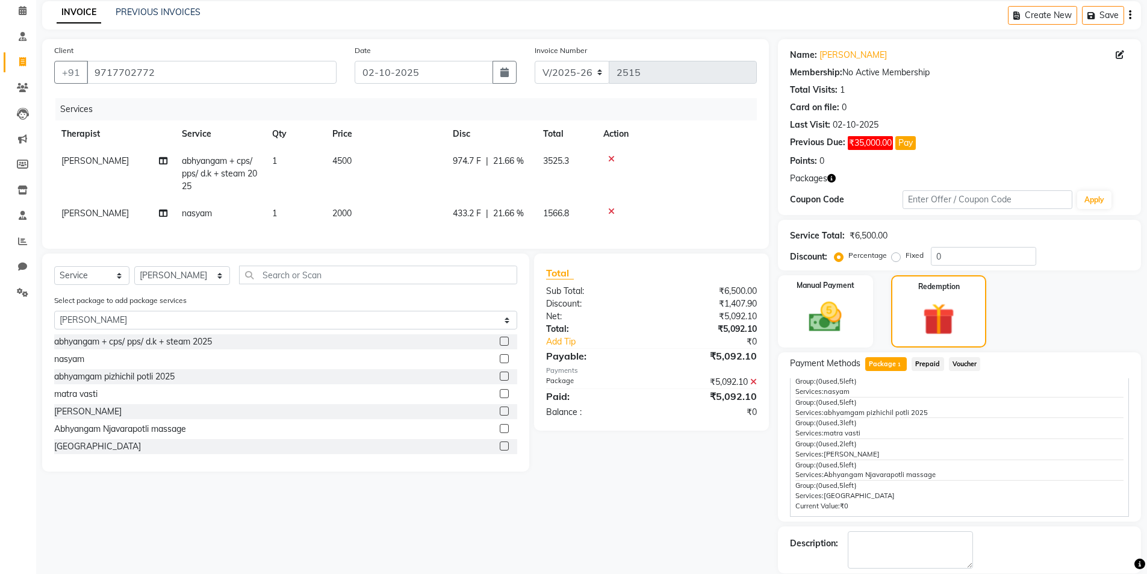
scroll to position [110, 0]
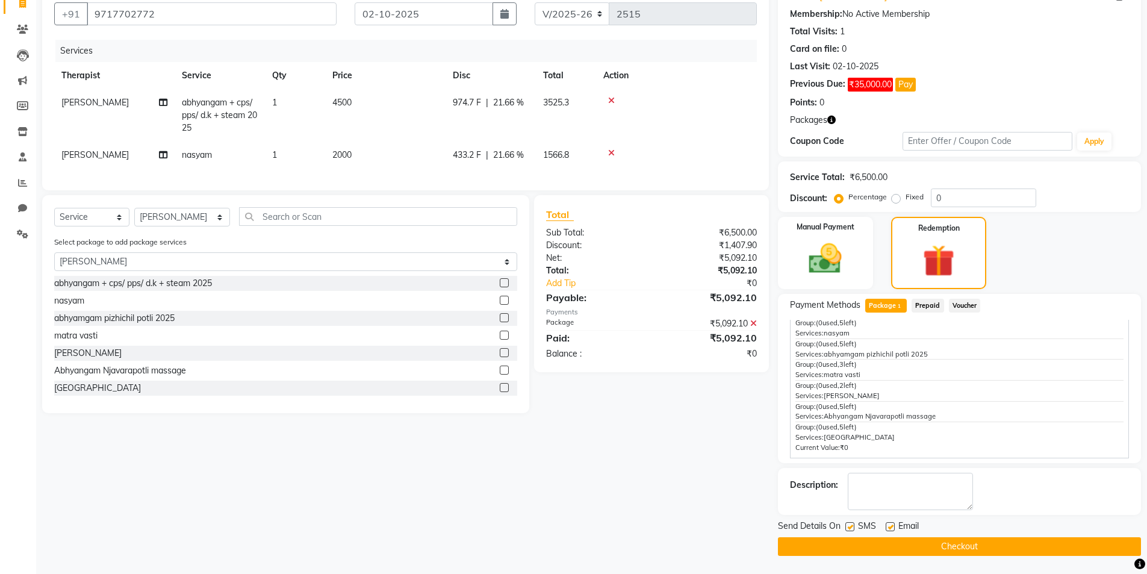
click at [936, 548] on button "Checkout" at bounding box center [959, 546] width 363 height 19
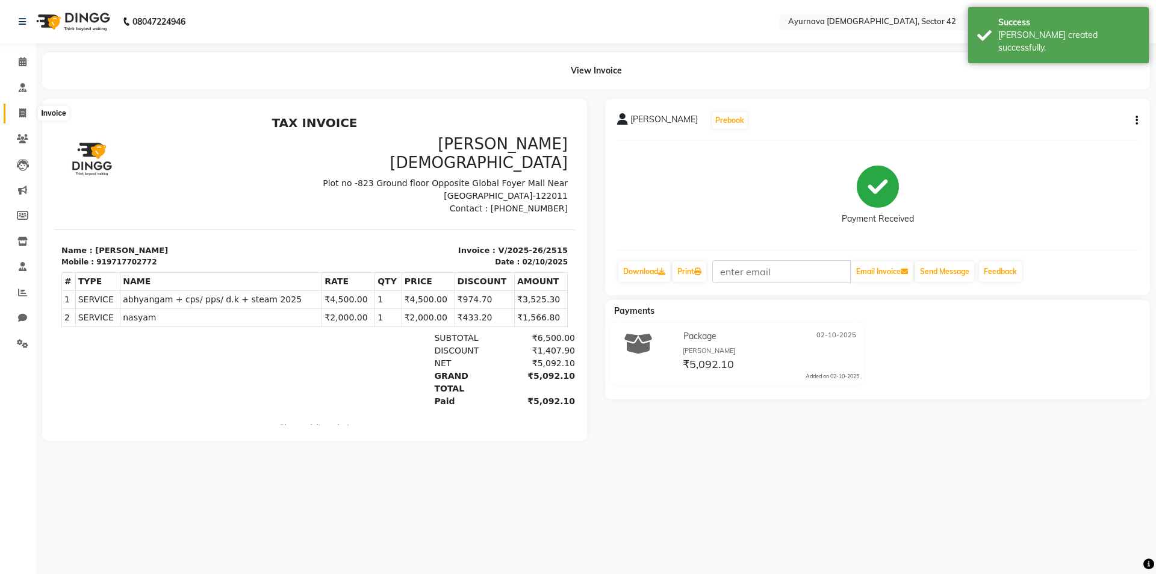
click at [21, 111] on icon at bounding box center [22, 112] width 7 height 9
select select "5575"
select select "service"
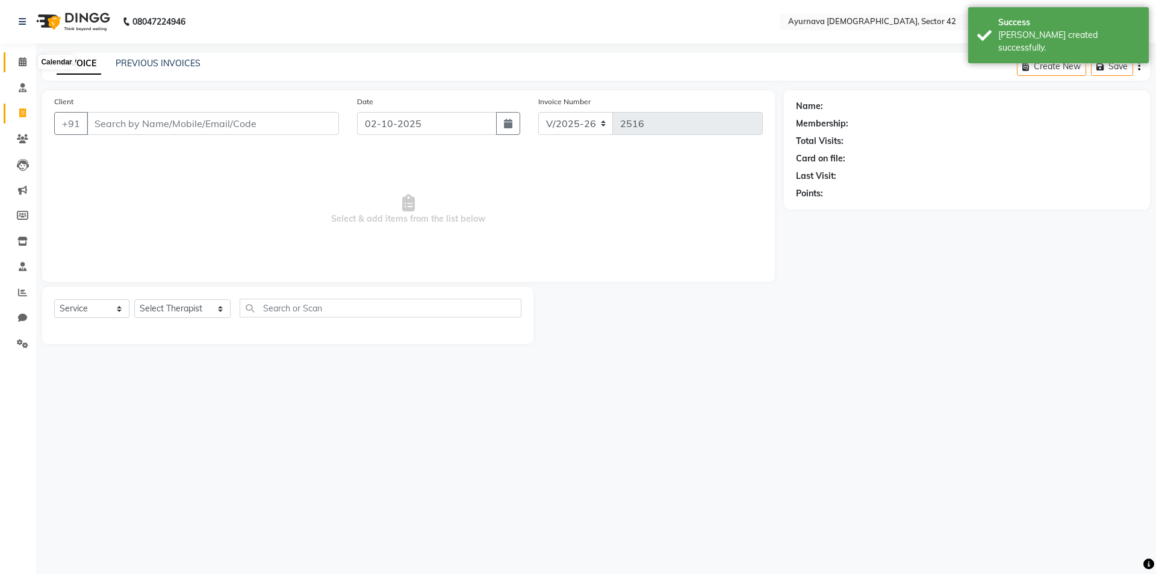
click at [23, 59] on icon at bounding box center [23, 61] width 8 height 9
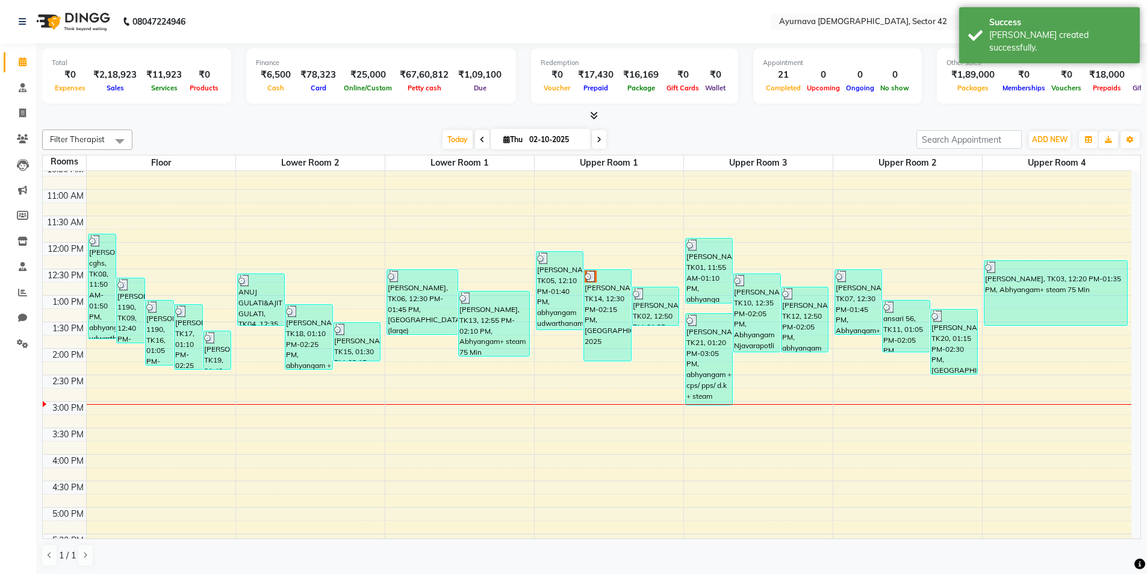
scroll to position [307, 0]
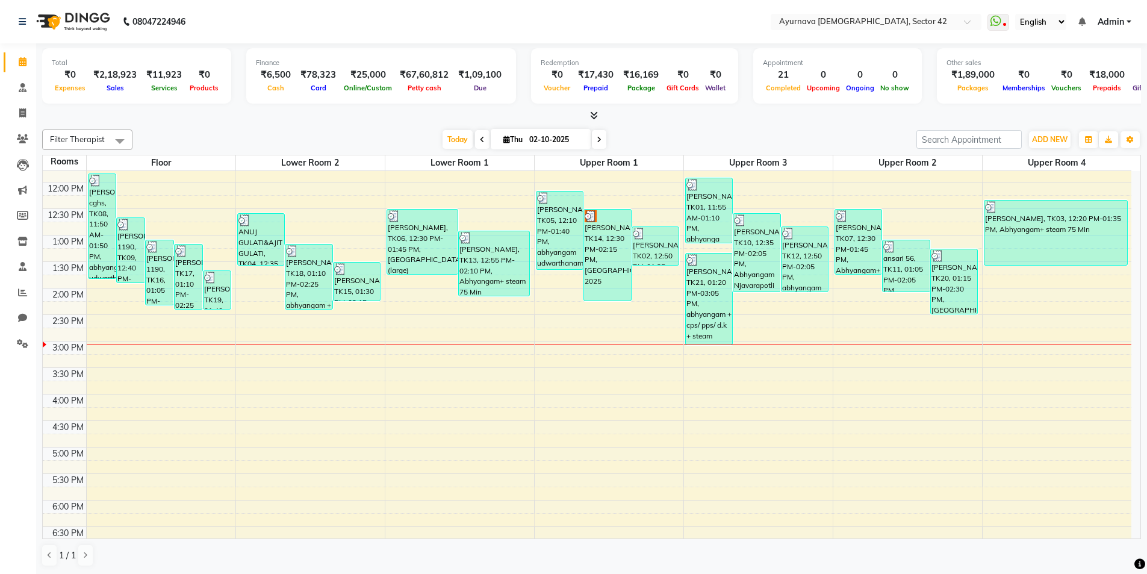
drag, startPoint x: 690, startPoint y: 281, endPoint x: 702, endPoint y: 372, distance: 91.7
click at [702, 372] on div "6:00 AM 6:30 AM 7:00 AM 7:30 AM 8:00 AM 8:30 AM 9:00 AM 9:30 AM 10:00 AM 10:30 …" at bounding box center [587, 261] width 1089 height 794
click at [700, 354] on div "6:00 AM 6:30 AM 7:00 AM 7:30 AM 8:00 AM 8:30 AM 9:00 AM 9:30 AM 10:00 AM 10:30 …" at bounding box center [587, 261] width 1089 height 794
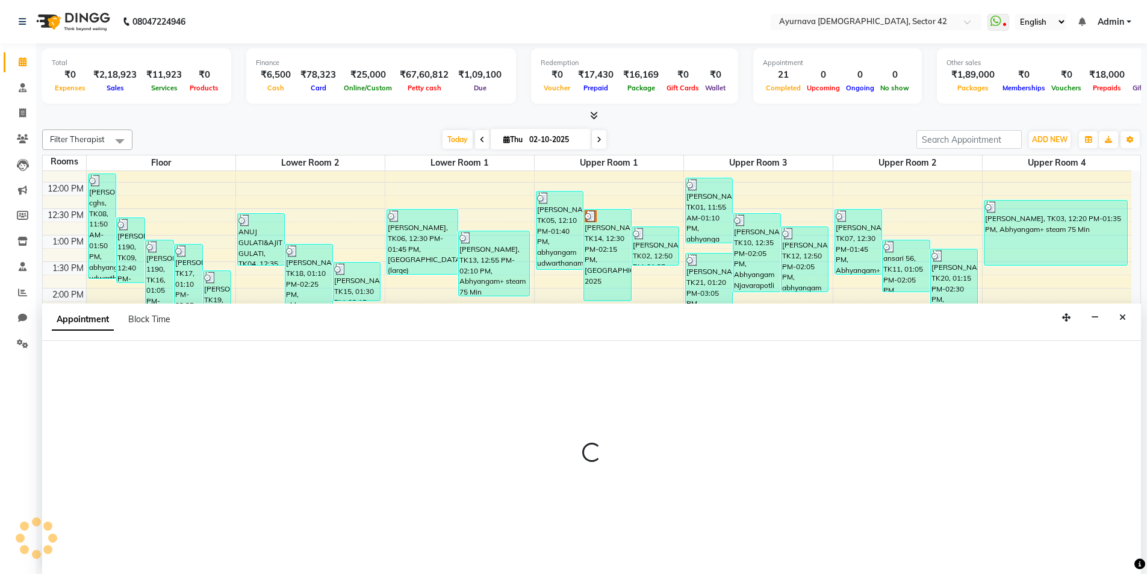
scroll to position [1, 0]
select select "900"
select select "tentative"
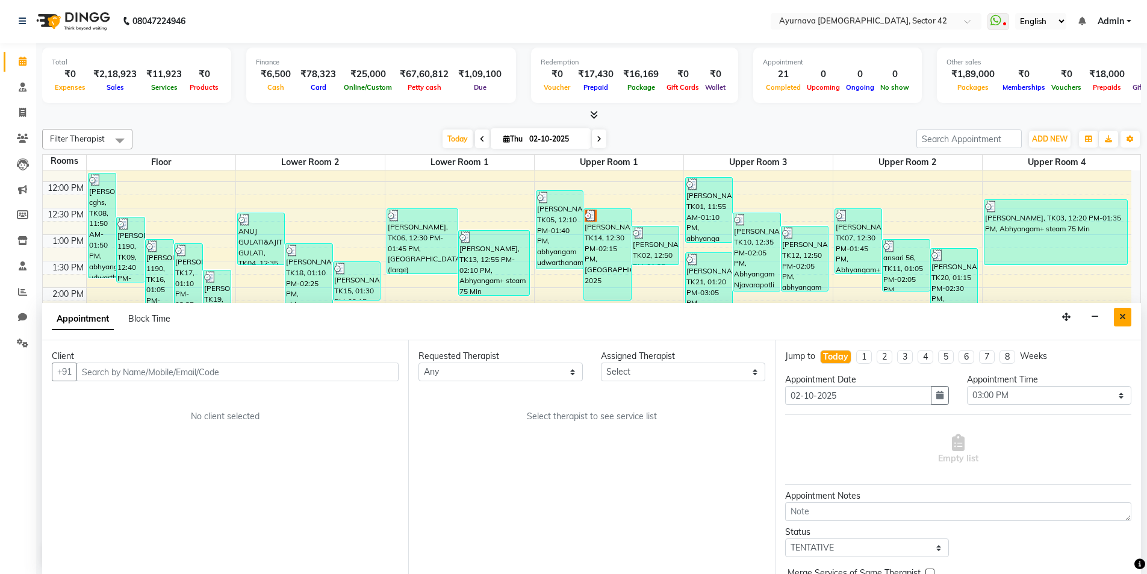
click at [1124, 318] on icon "Close" at bounding box center [1123, 317] width 7 height 8
